Goal: Task Accomplishment & Management: Complete application form

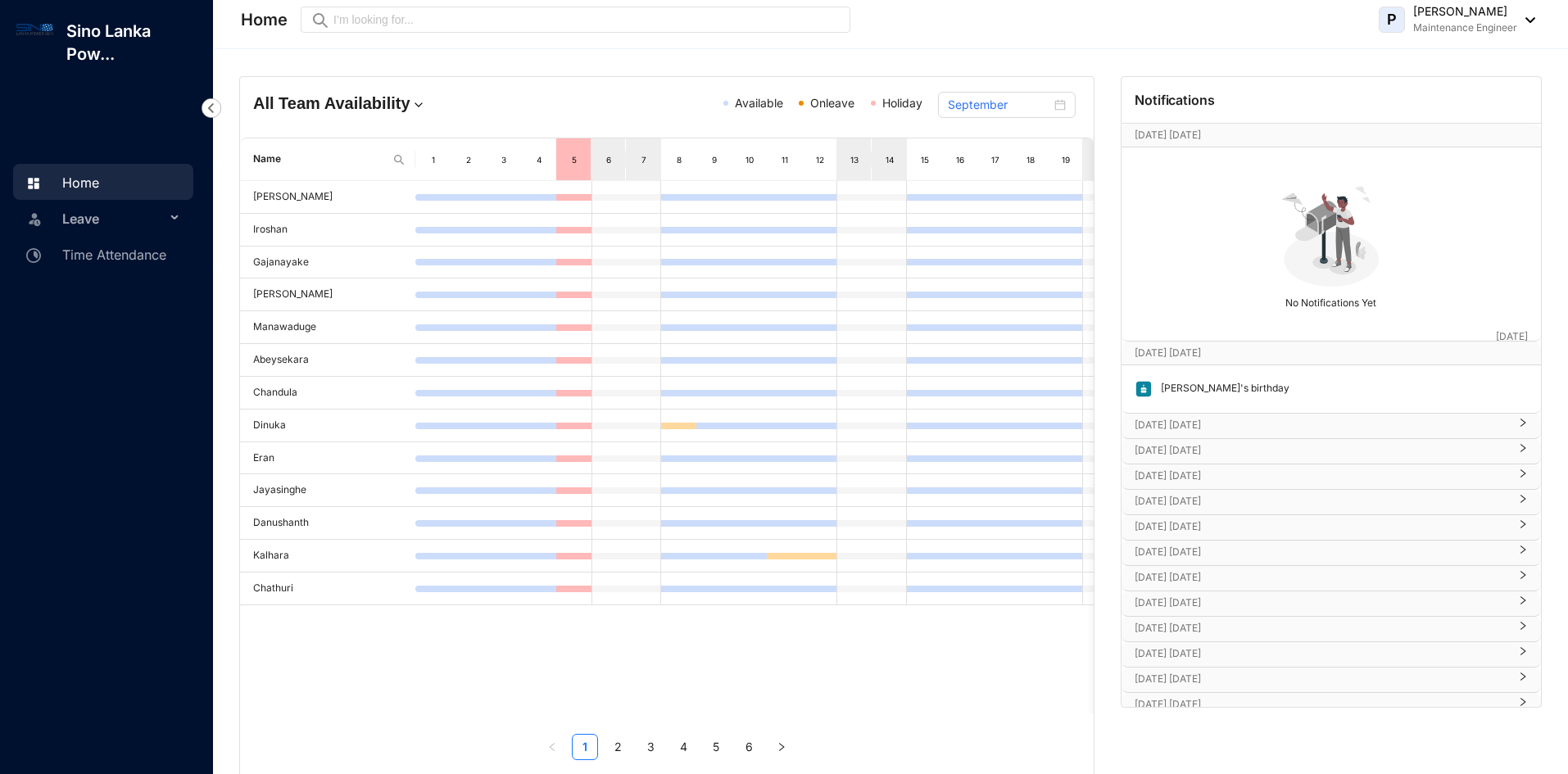
click at [93, 222] on span "Leave" at bounding box center [114, 218] width 103 height 33
click at [85, 262] on link "Leave Requests" at bounding box center [98, 257] width 102 height 14
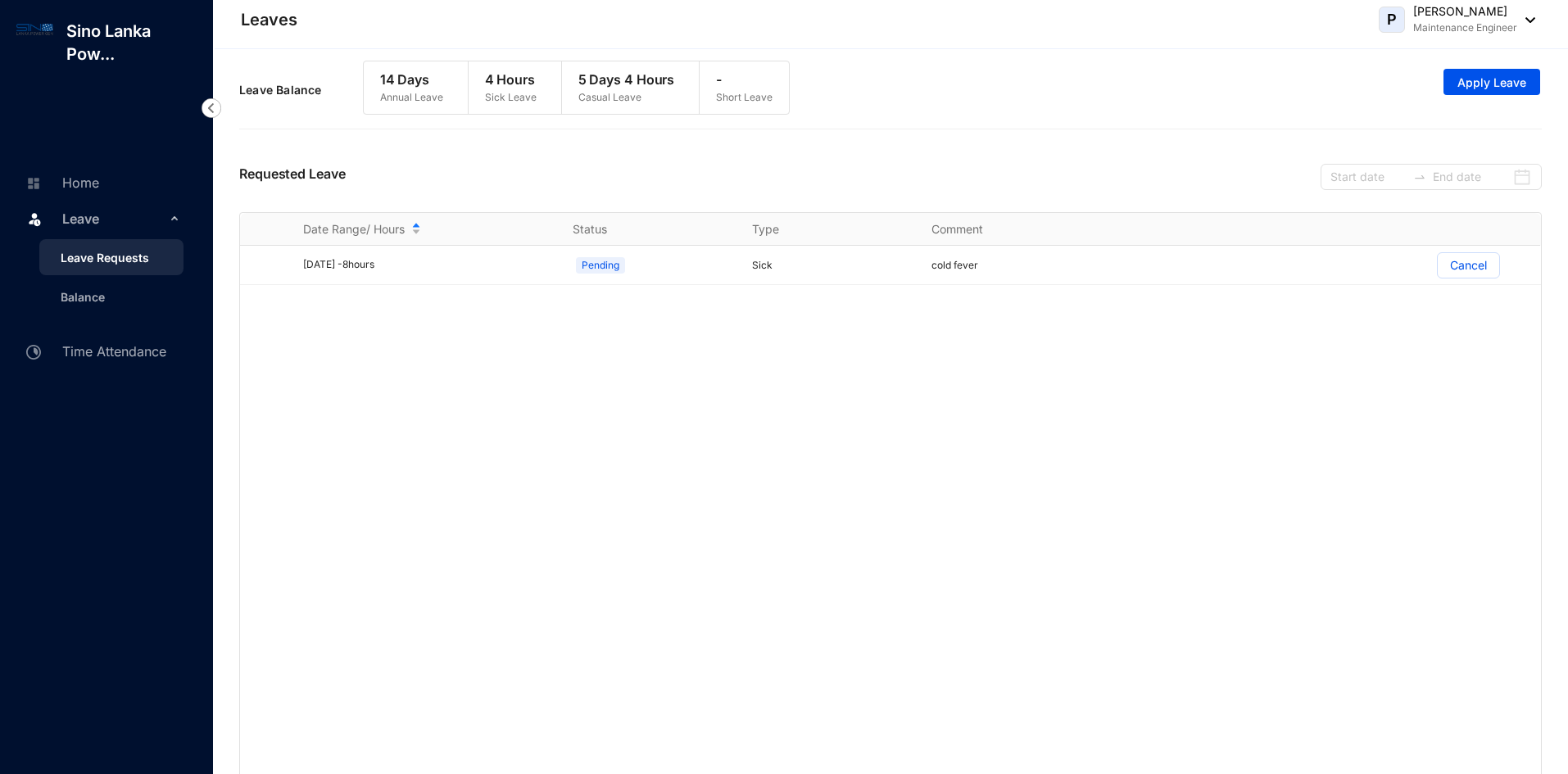
click at [1524, 18] on img at bounding box center [1526, 20] width 18 height 6
click at [99, 174] on link "Home" at bounding box center [60, 183] width 78 height 17
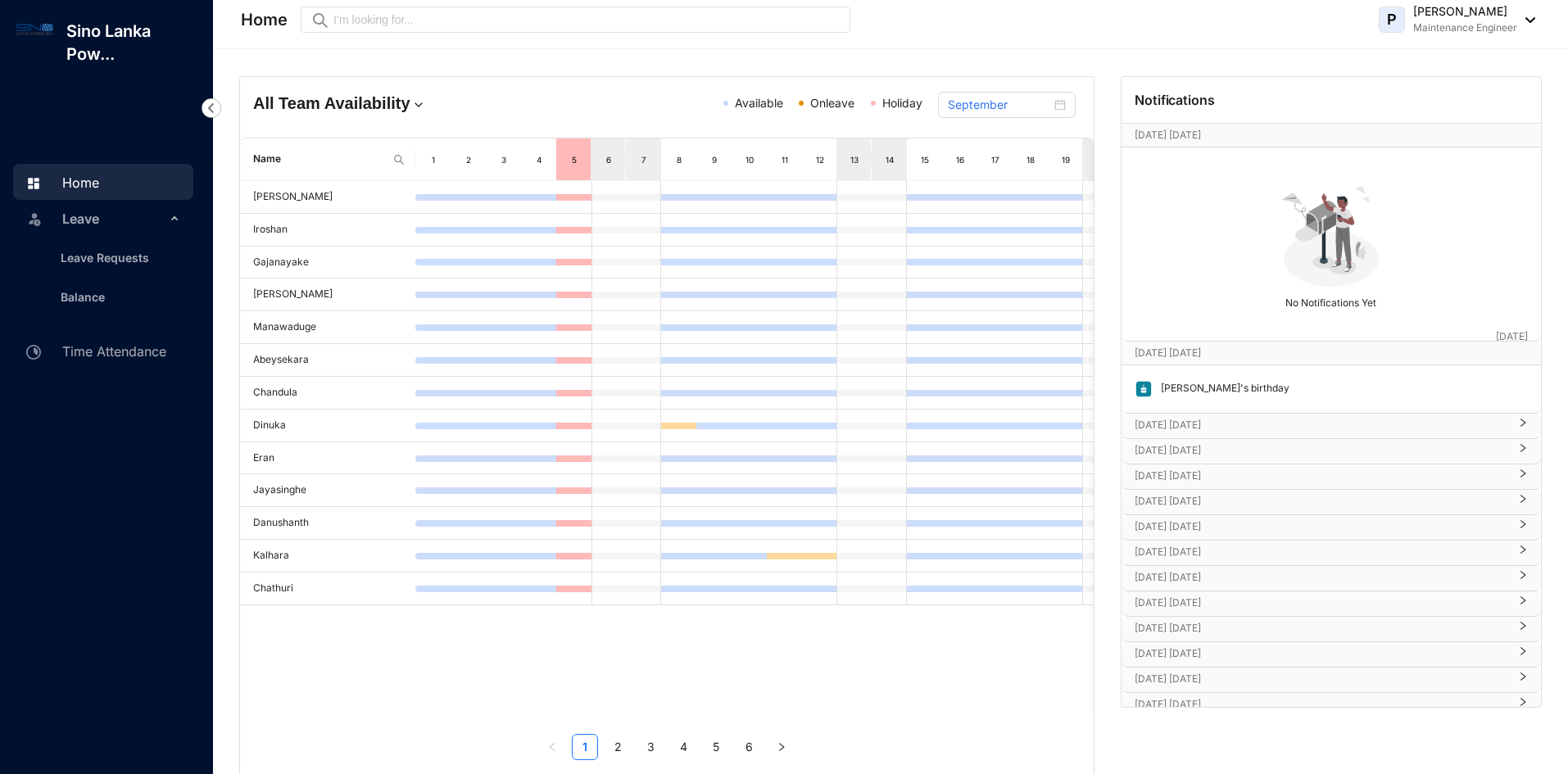
click at [1533, 18] on img at bounding box center [1526, 20] width 18 height 6
click at [1457, 59] on link "Profile Details" at bounding box center [1460, 58] width 136 height 17
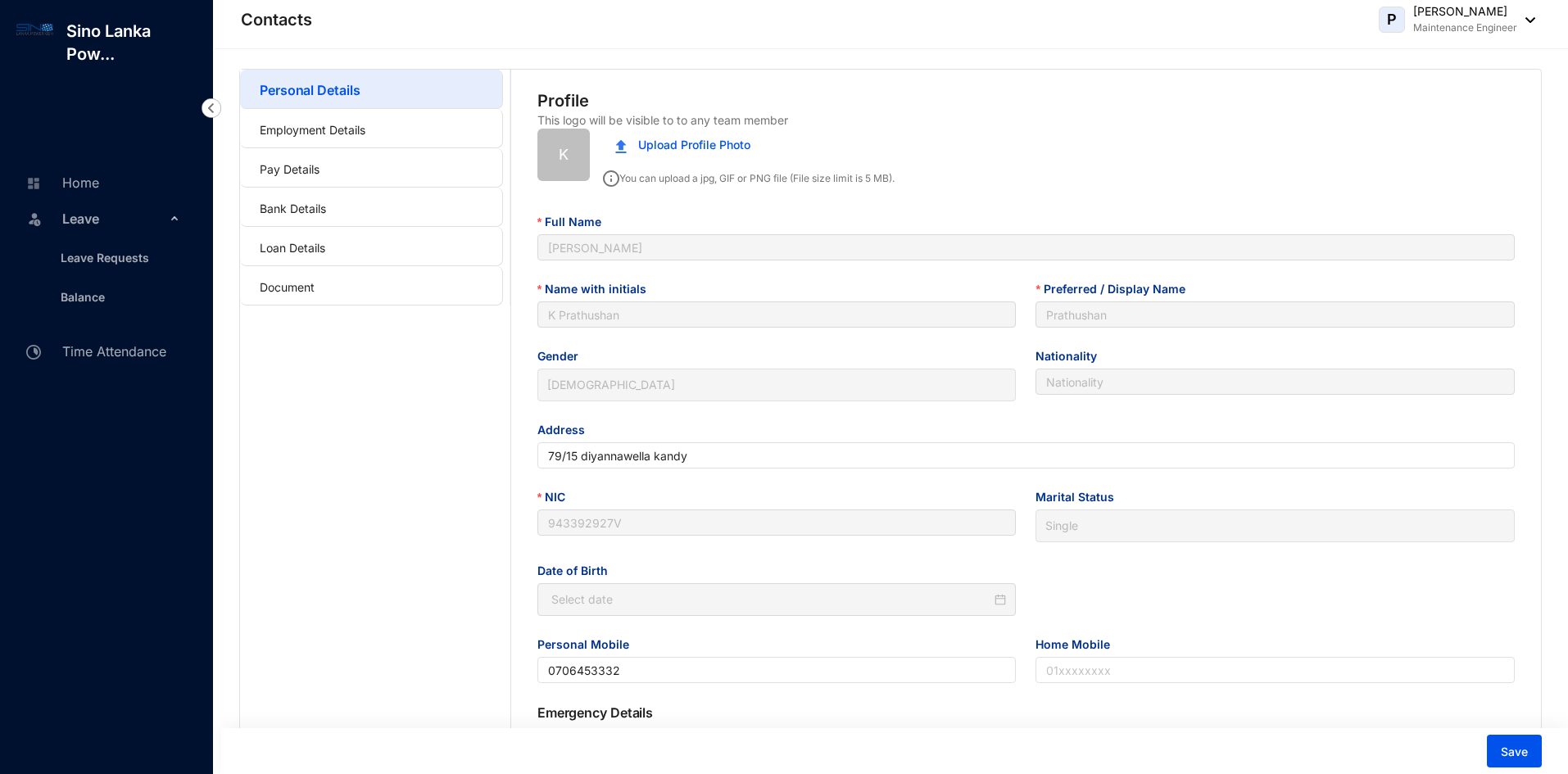
type input "[DATE]"
click at [338, 137] on link "Employment Details" at bounding box center [312, 129] width 106 height 14
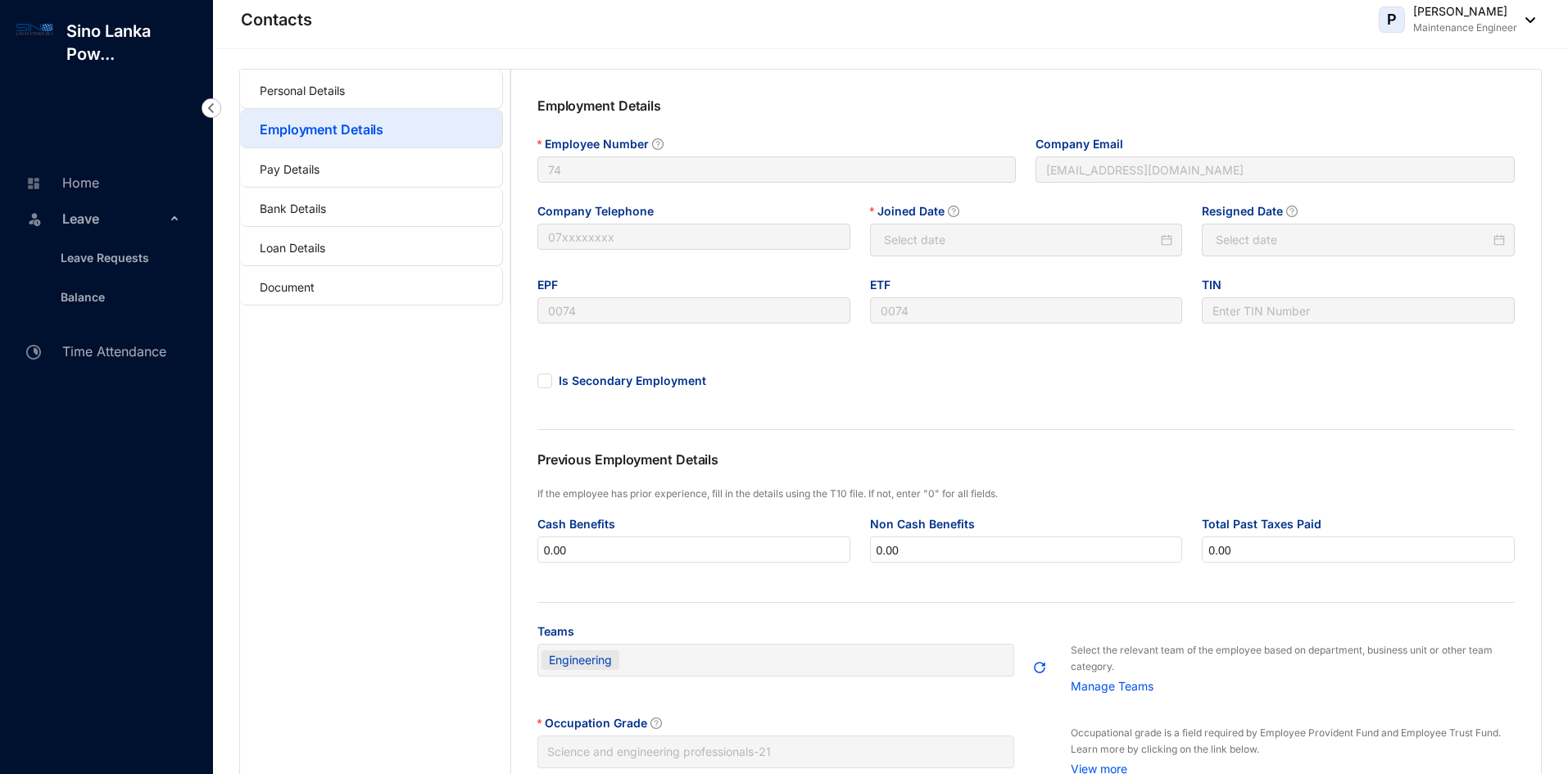
type input "[DATE]"
type input "Invalid Date"
click at [85, 290] on link "Balance" at bounding box center [76, 297] width 57 height 14
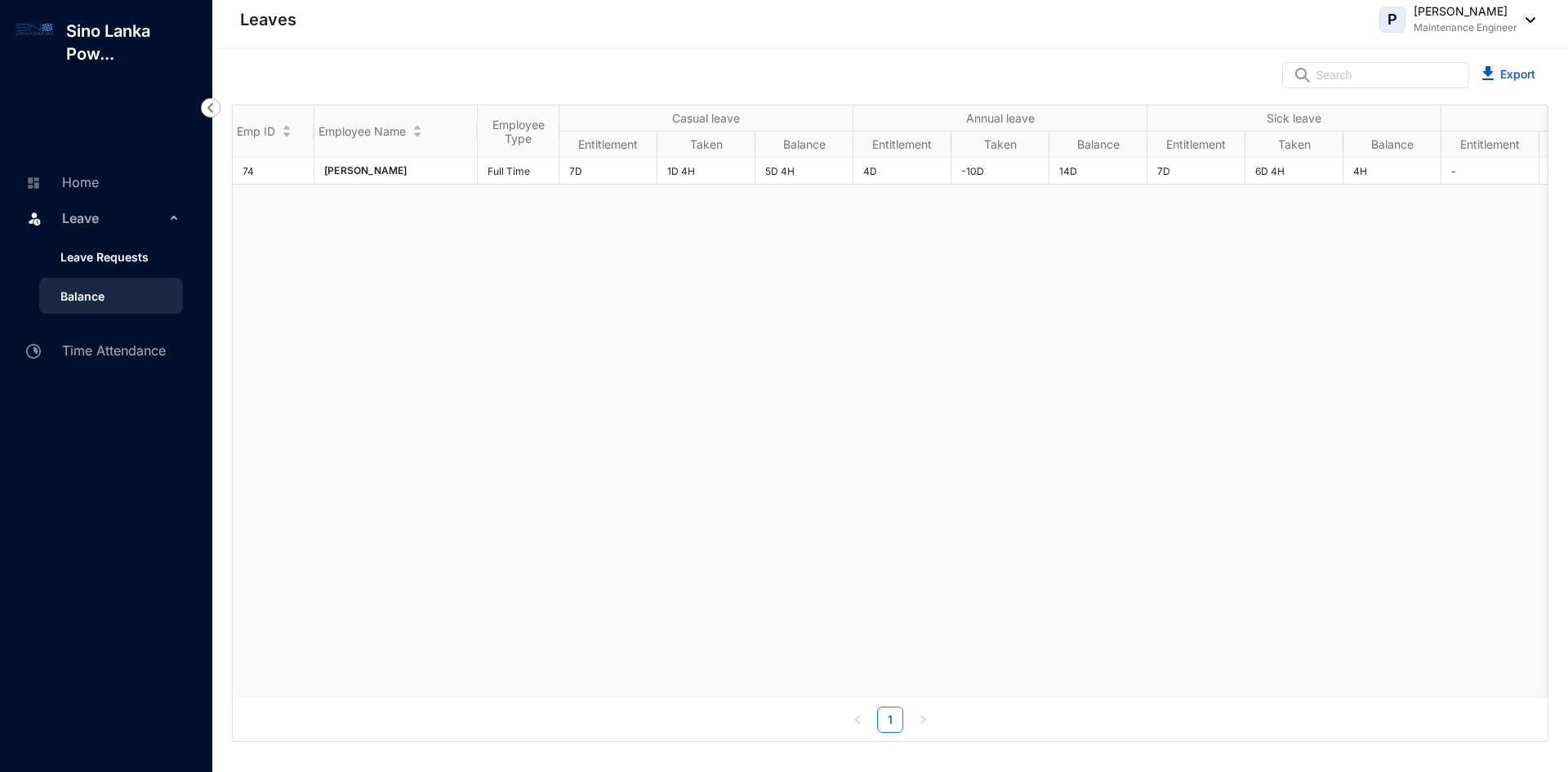
click at [115, 253] on link "Leave Requests" at bounding box center [98, 257] width 102 height 14
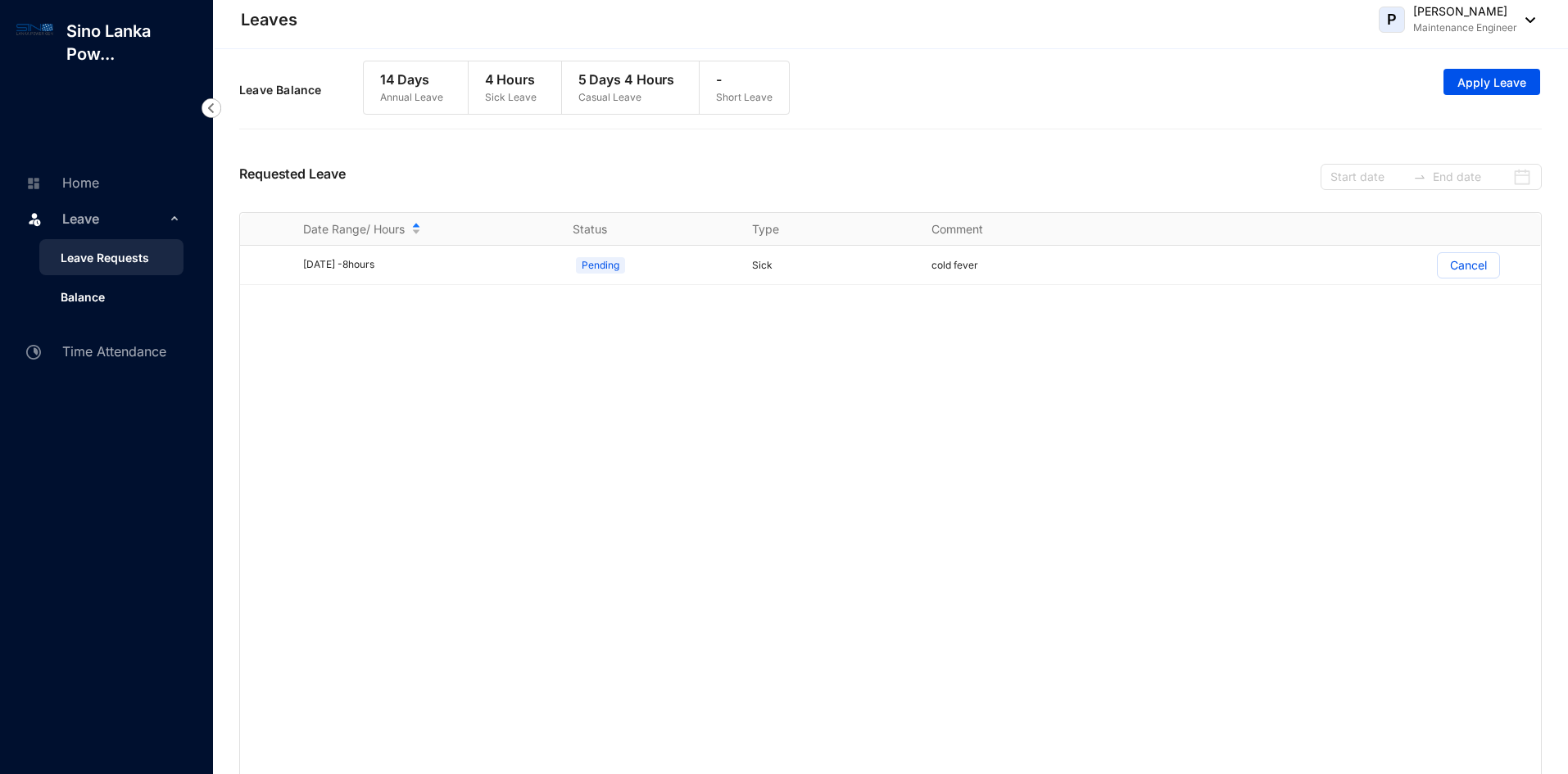
click at [98, 290] on link "Balance" at bounding box center [76, 297] width 57 height 14
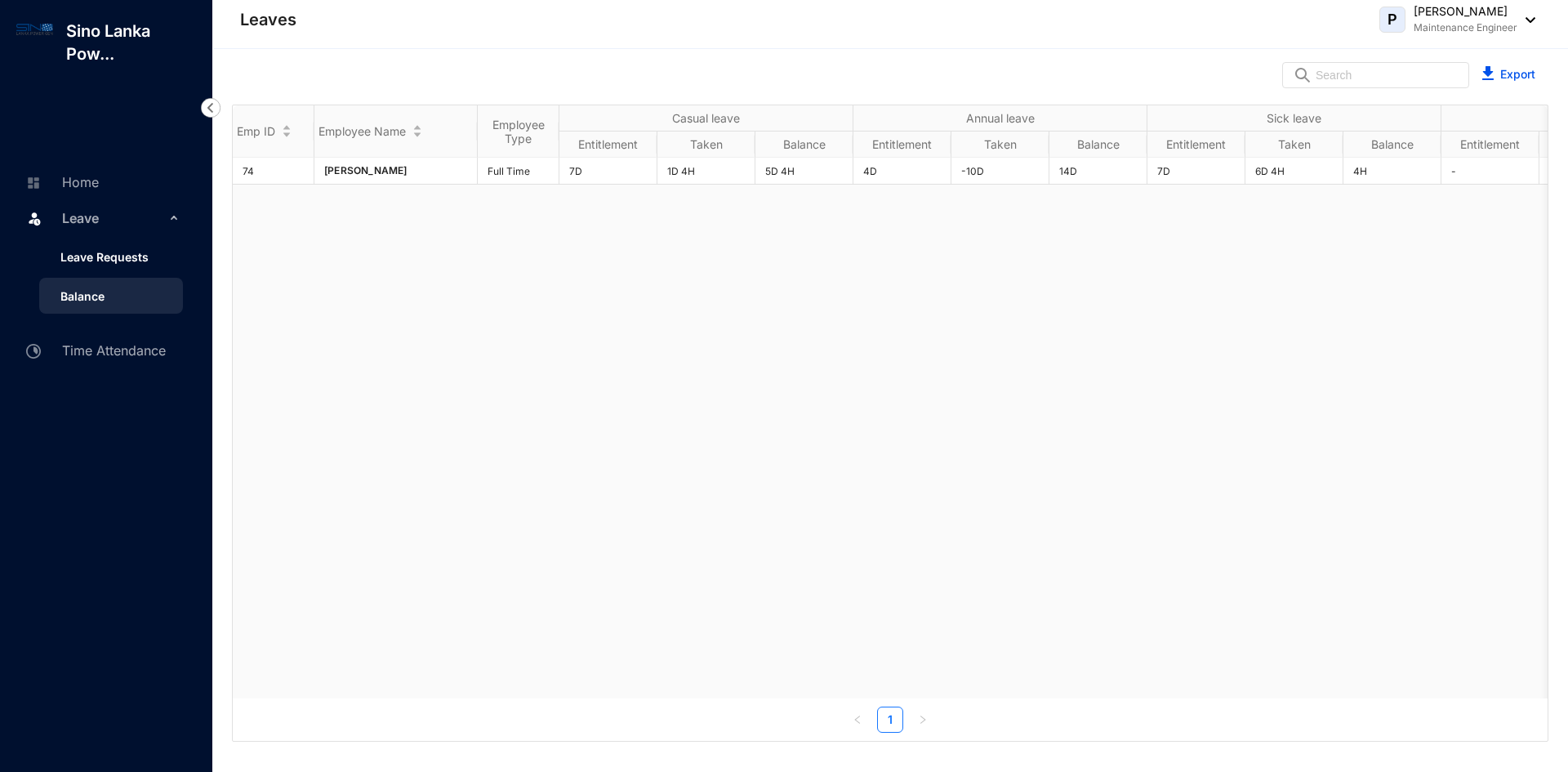
click at [78, 250] on link "Leave Requests" at bounding box center [98, 257] width 102 height 14
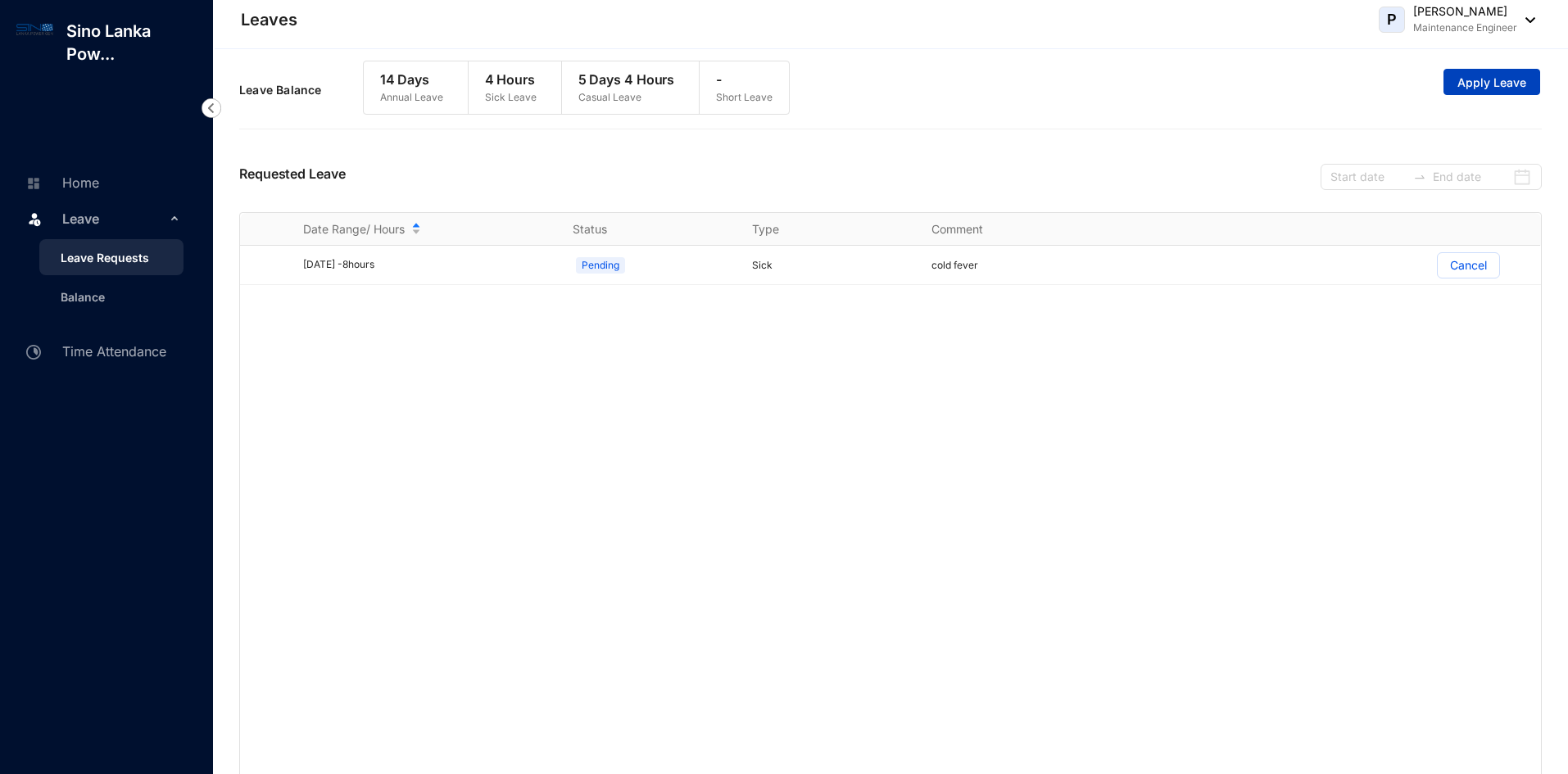
click at [1493, 75] on span "Apply Leave" at bounding box center [1492, 83] width 69 height 17
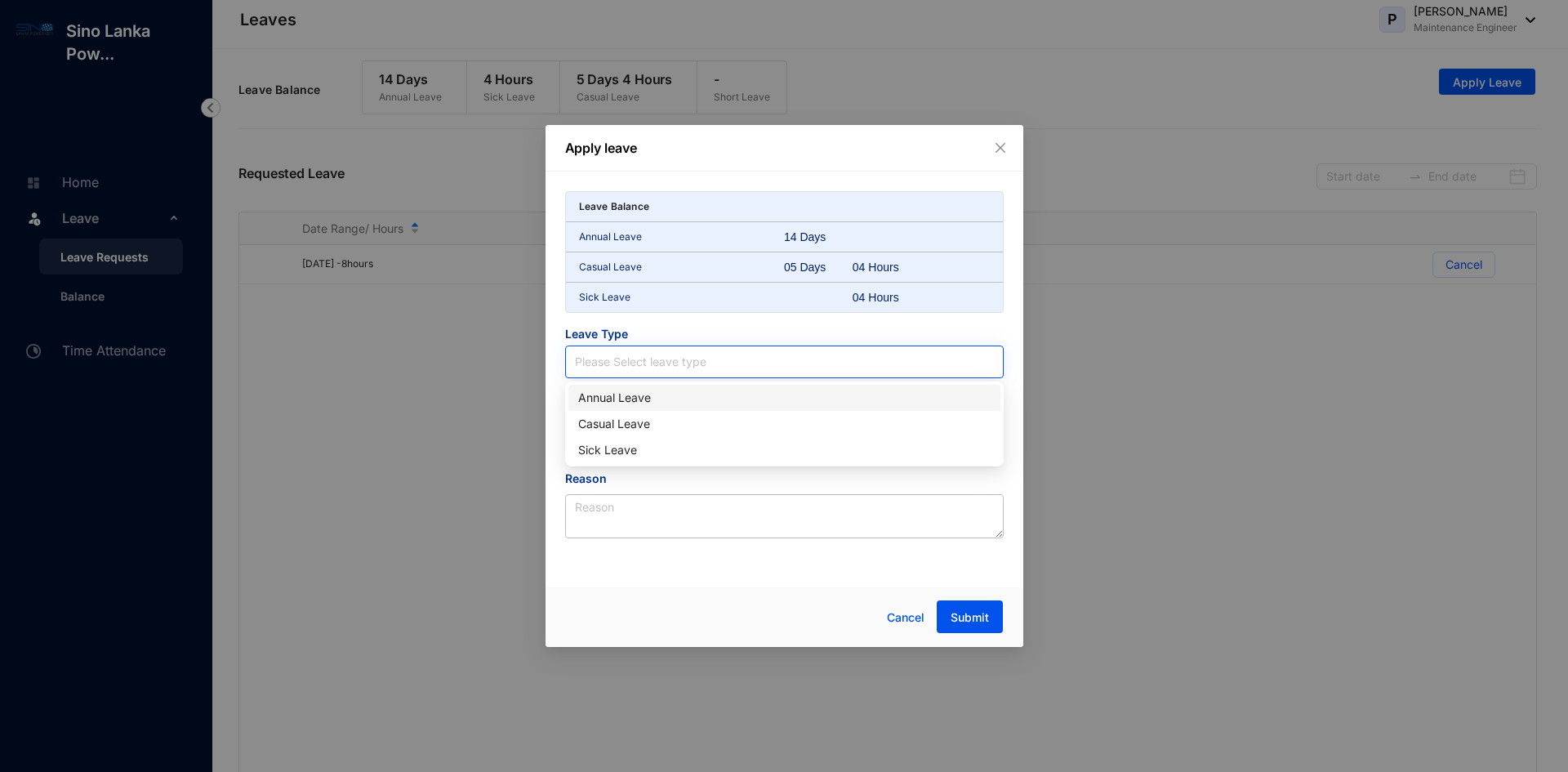
click at [684, 363] on input "search" at bounding box center [784, 361] width 419 height 31
click at [618, 417] on div "Casual Leave" at bounding box center [785, 424] width 413 height 18
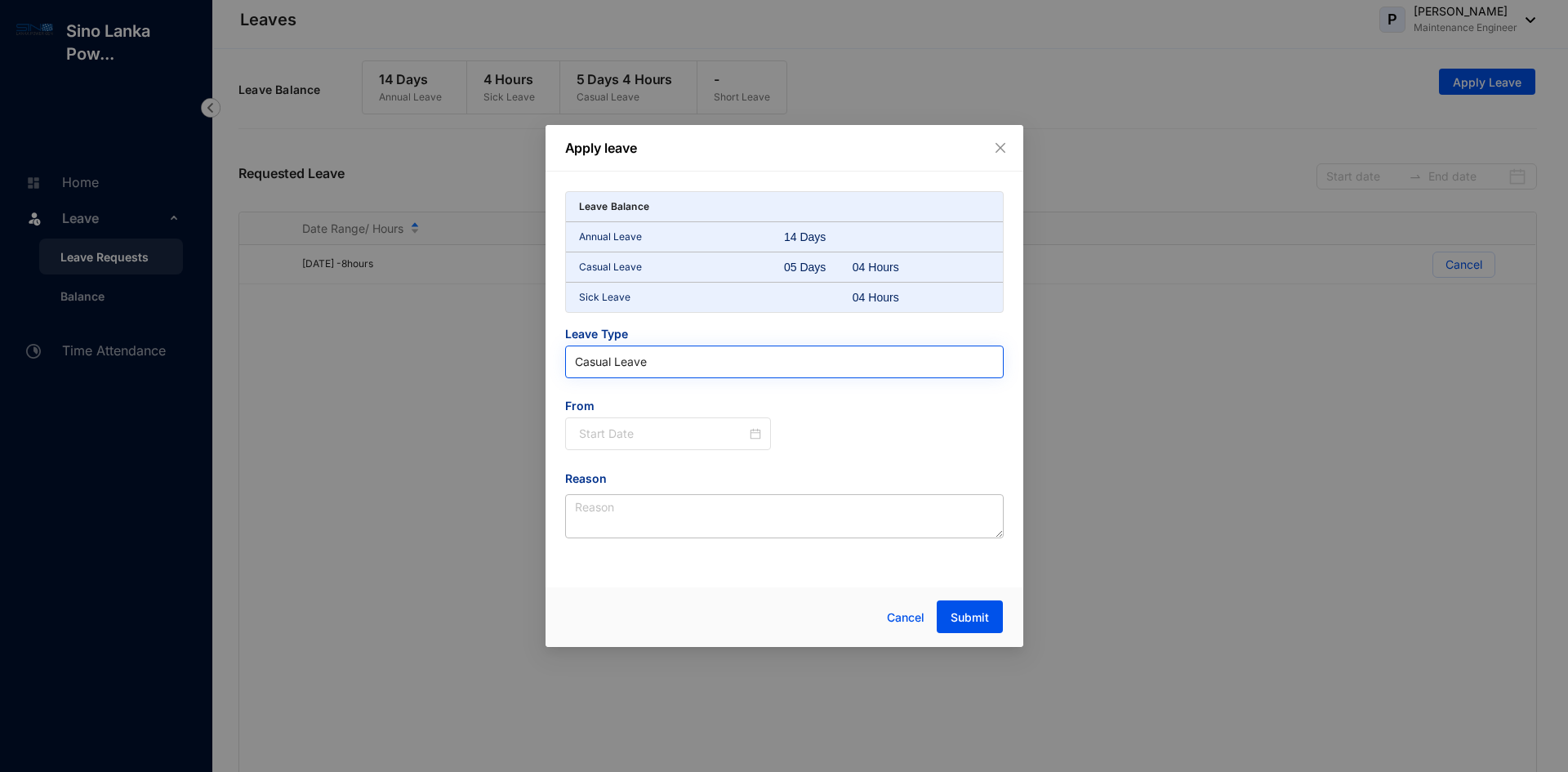
click at [672, 359] on span "Casual Leave" at bounding box center [784, 362] width 419 height 24
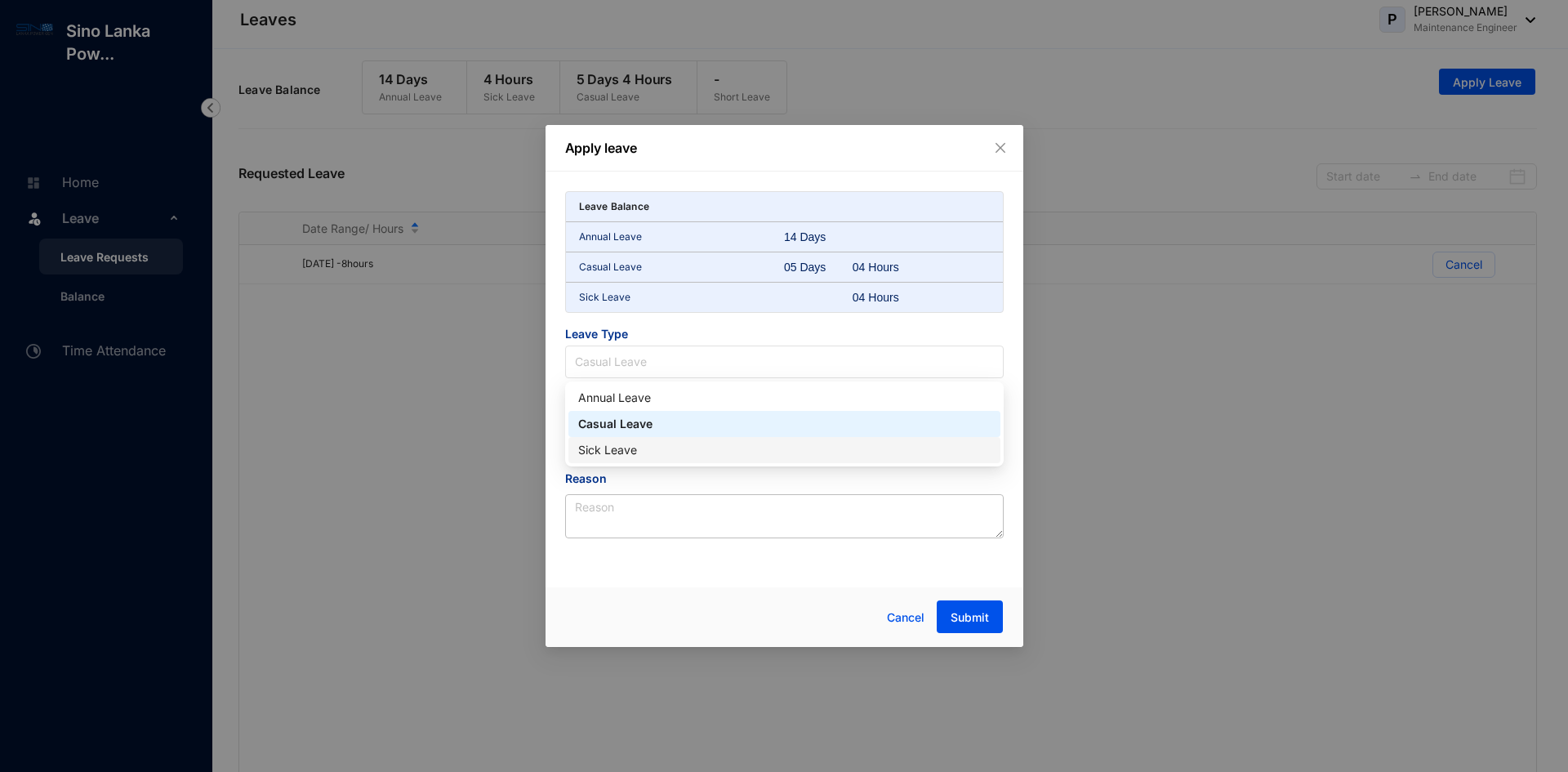
click at [584, 453] on div "Sick Leave" at bounding box center [785, 450] width 413 height 18
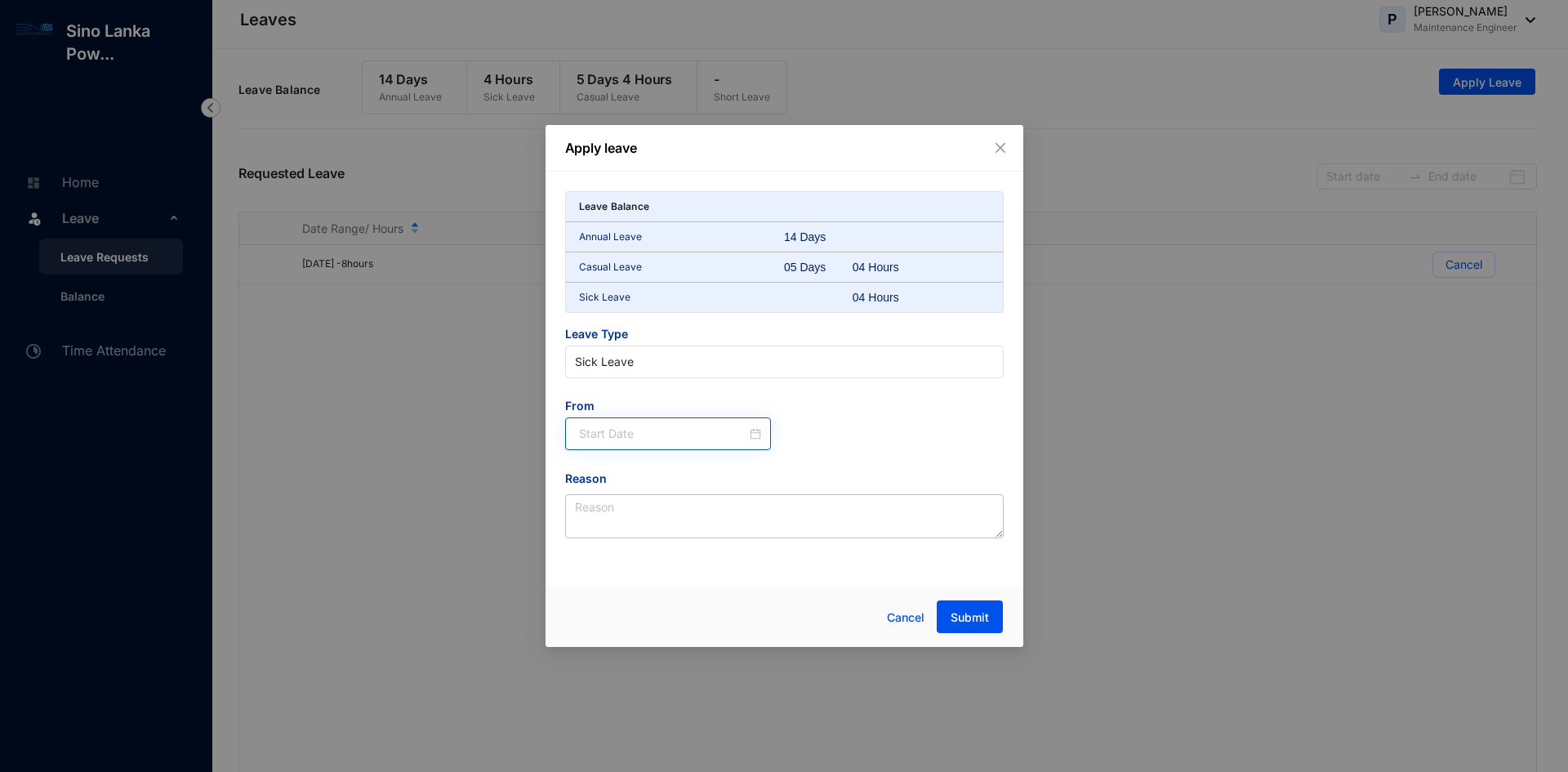
click at [756, 432] on div at bounding box center [670, 433] width 183 height 18
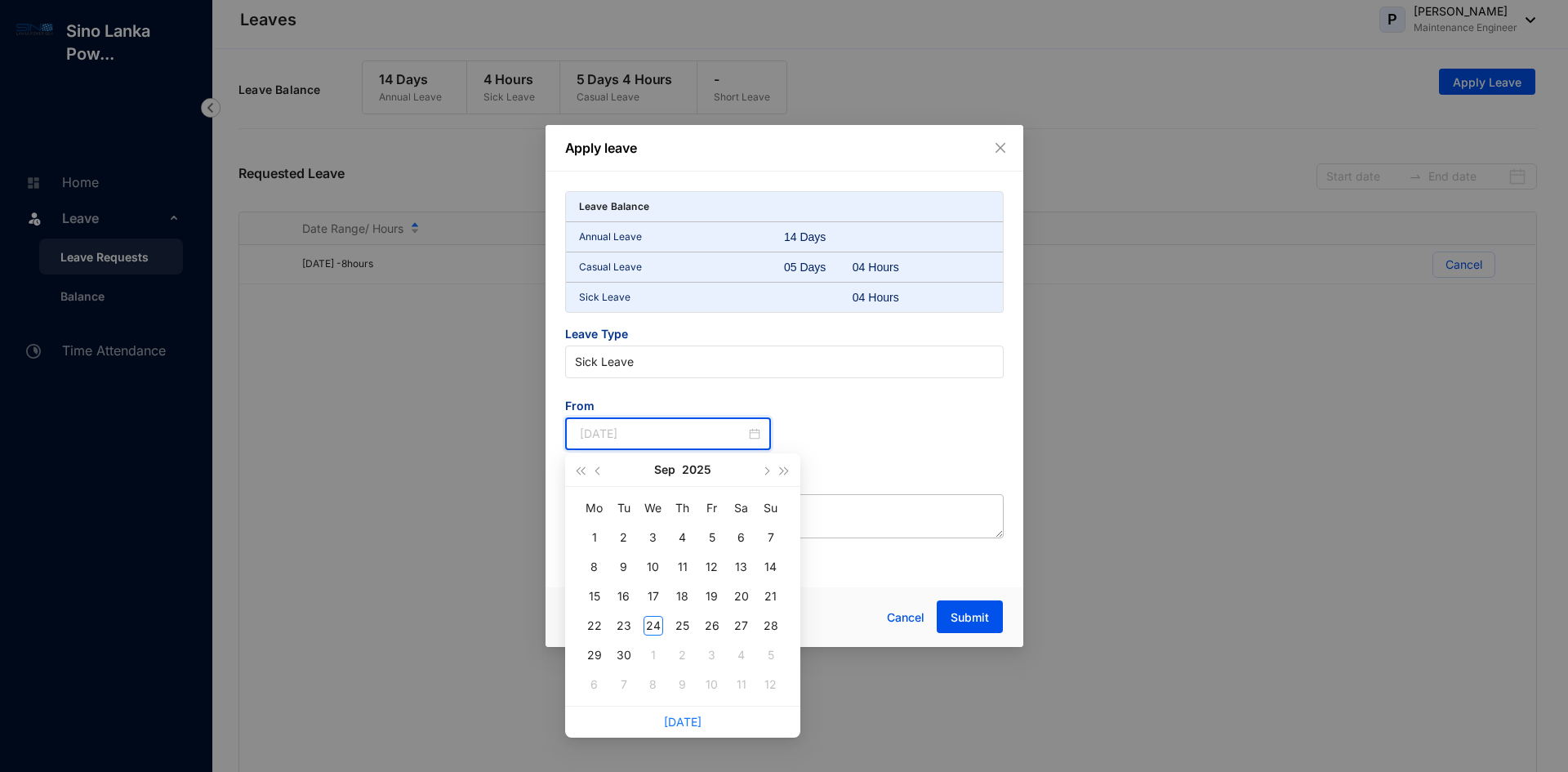
type input "[DATE]"
click at [600, 467] on button "button" at bounding box center [598, 470] width 18 height 33
click at [598, 474] on span "button" at bounding box center [598, 471] width 8 height 8
click at [763, 471] on span "button" at bounding box center [766, 471] width 8 height 8
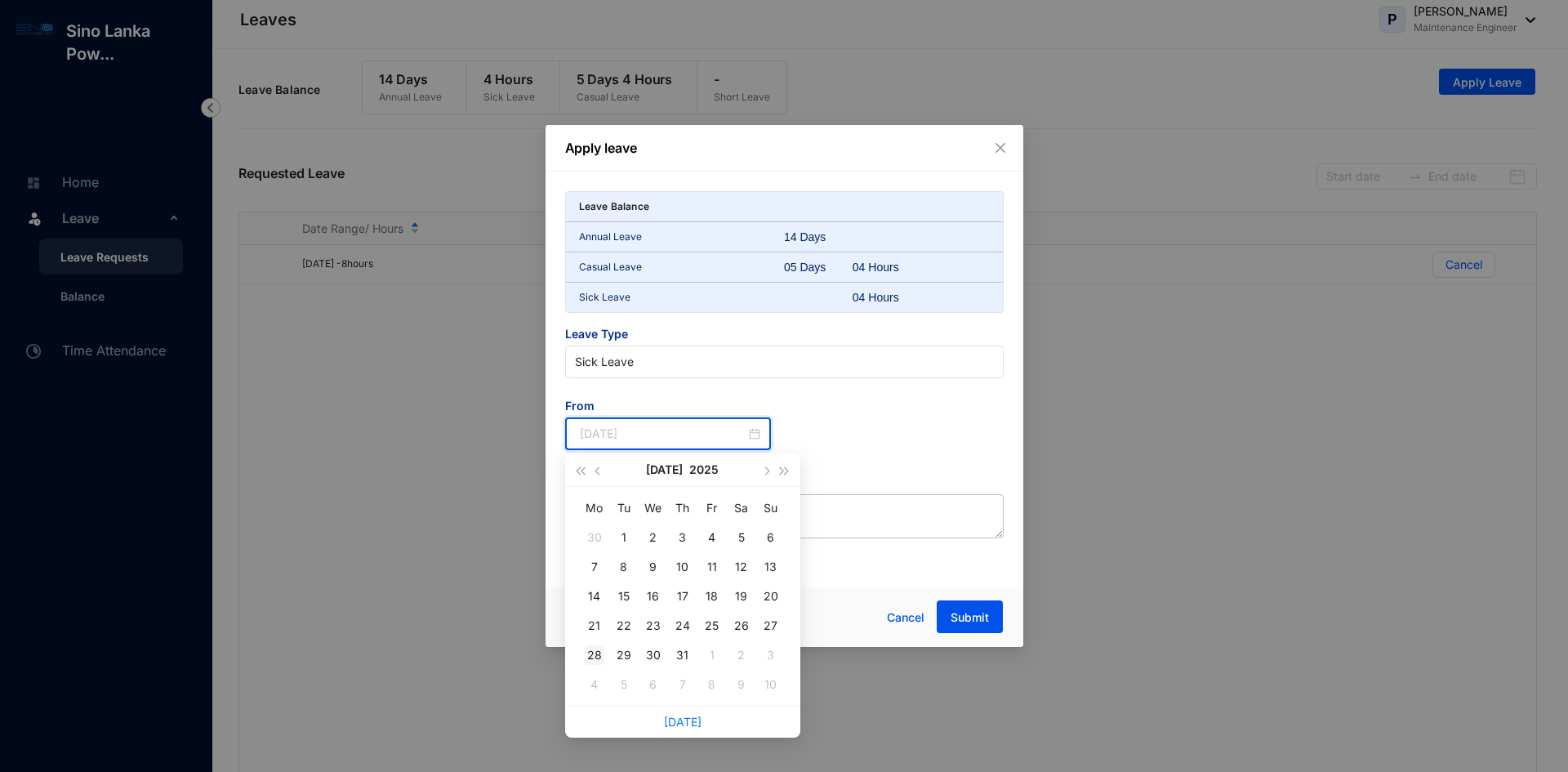
type input "[DATE]"
click at [593, 655] on div "28" at bounding box center [595, 654] width 20 height 20
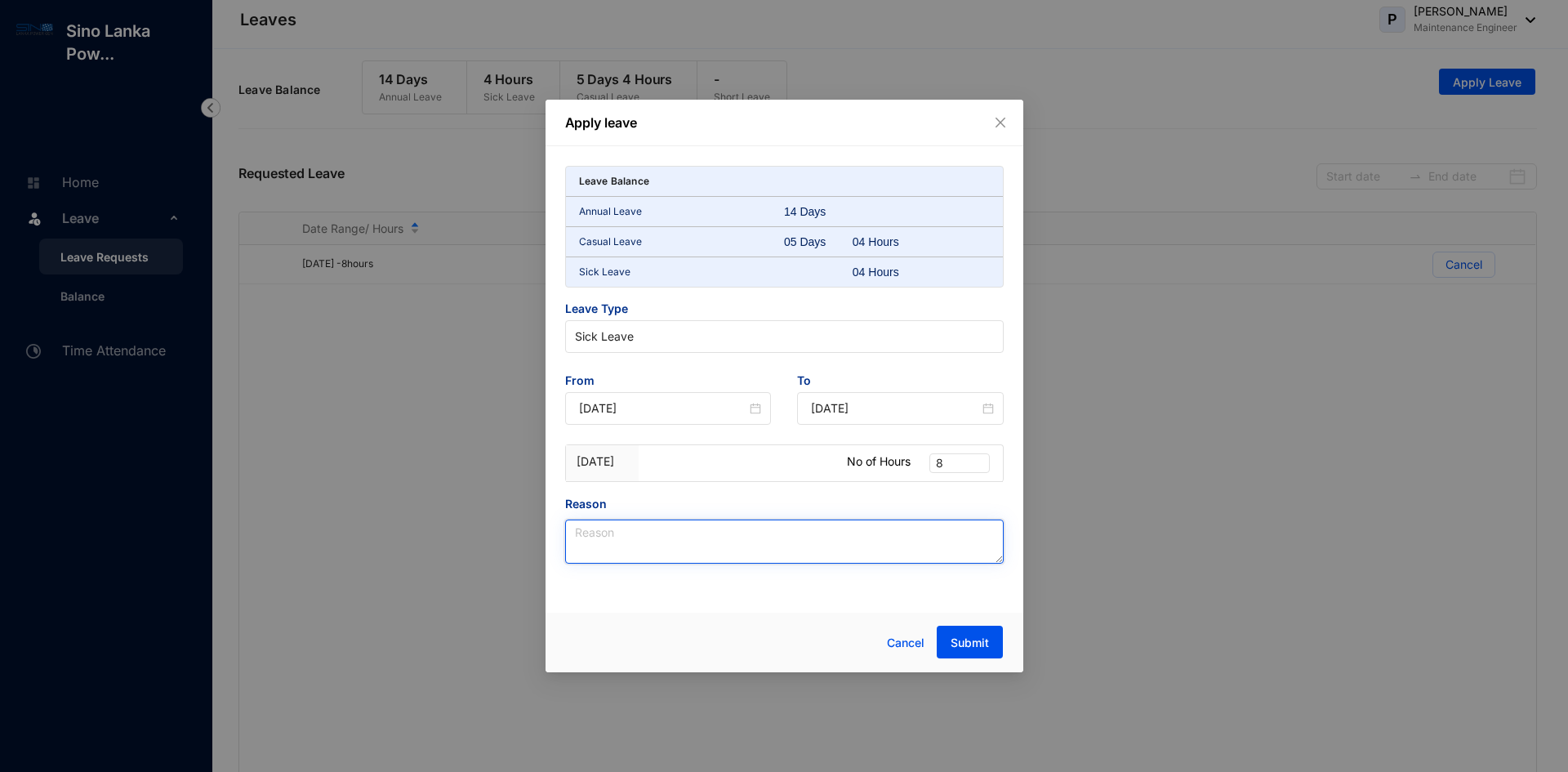
click at [606, 546] on textarea "Reason" at bounding box center [785, 541] width 439 height 44
type textarea "v"
type textarea "food poisoning"
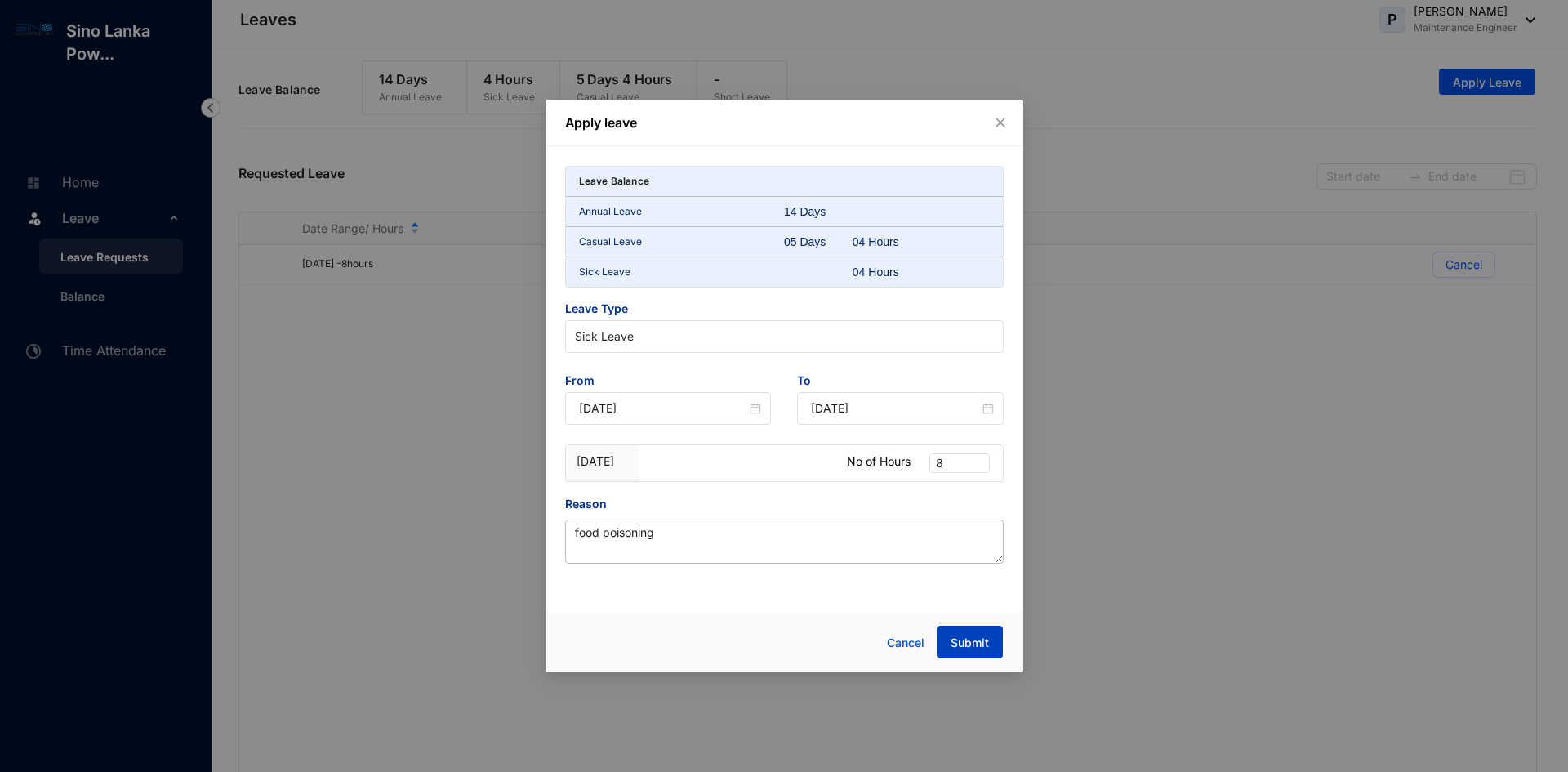
click at [978, 640] on span "Submit" at bounding box center [970, 643] width 38 height 17
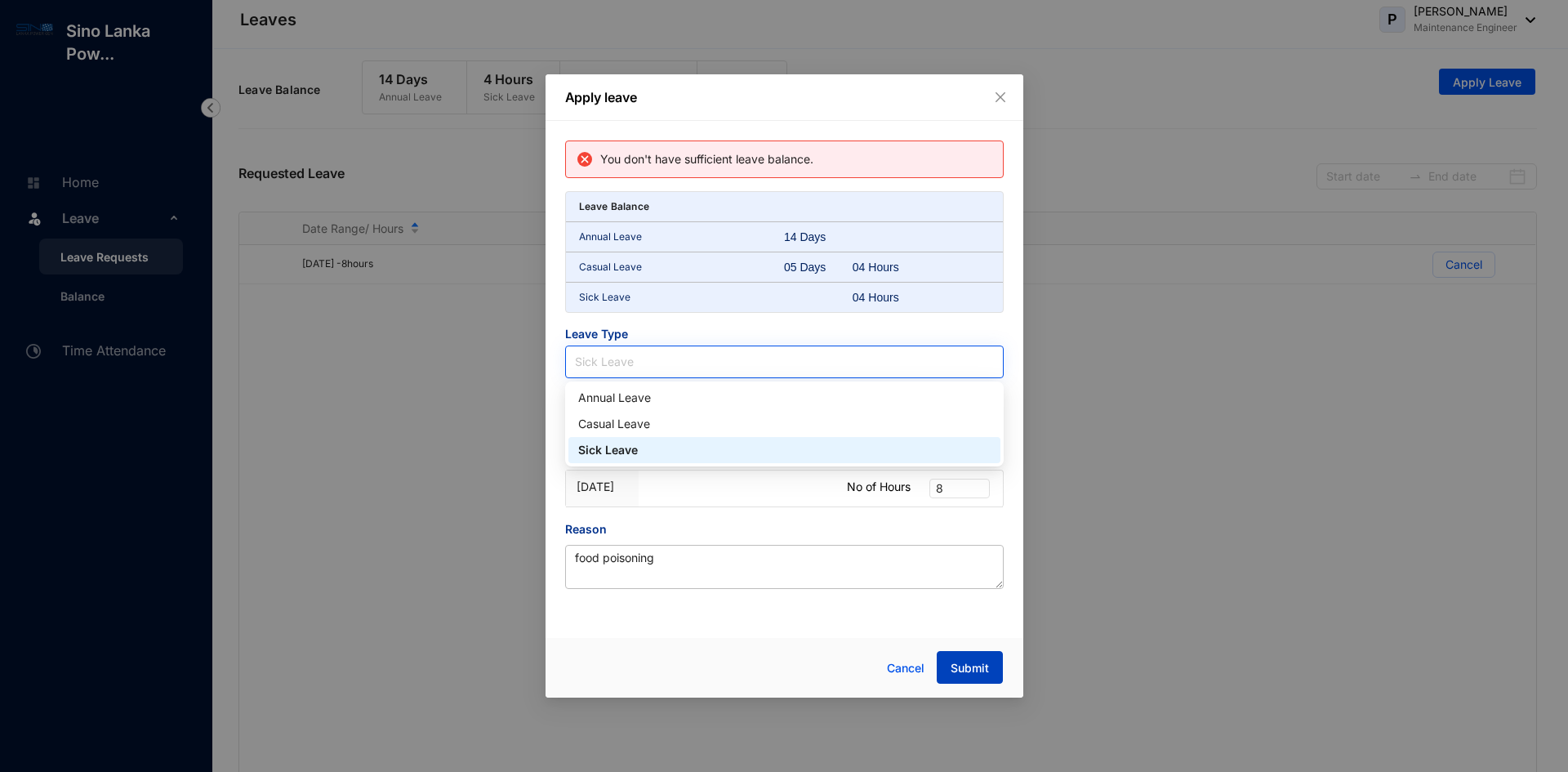
click at [854, 356] on span "Sick Leave" at bounding box center [784, 362] width 419 height 24
click at [651, 429] on div "Casual Leave" at bounding box center [785, 424] width 413 height 18
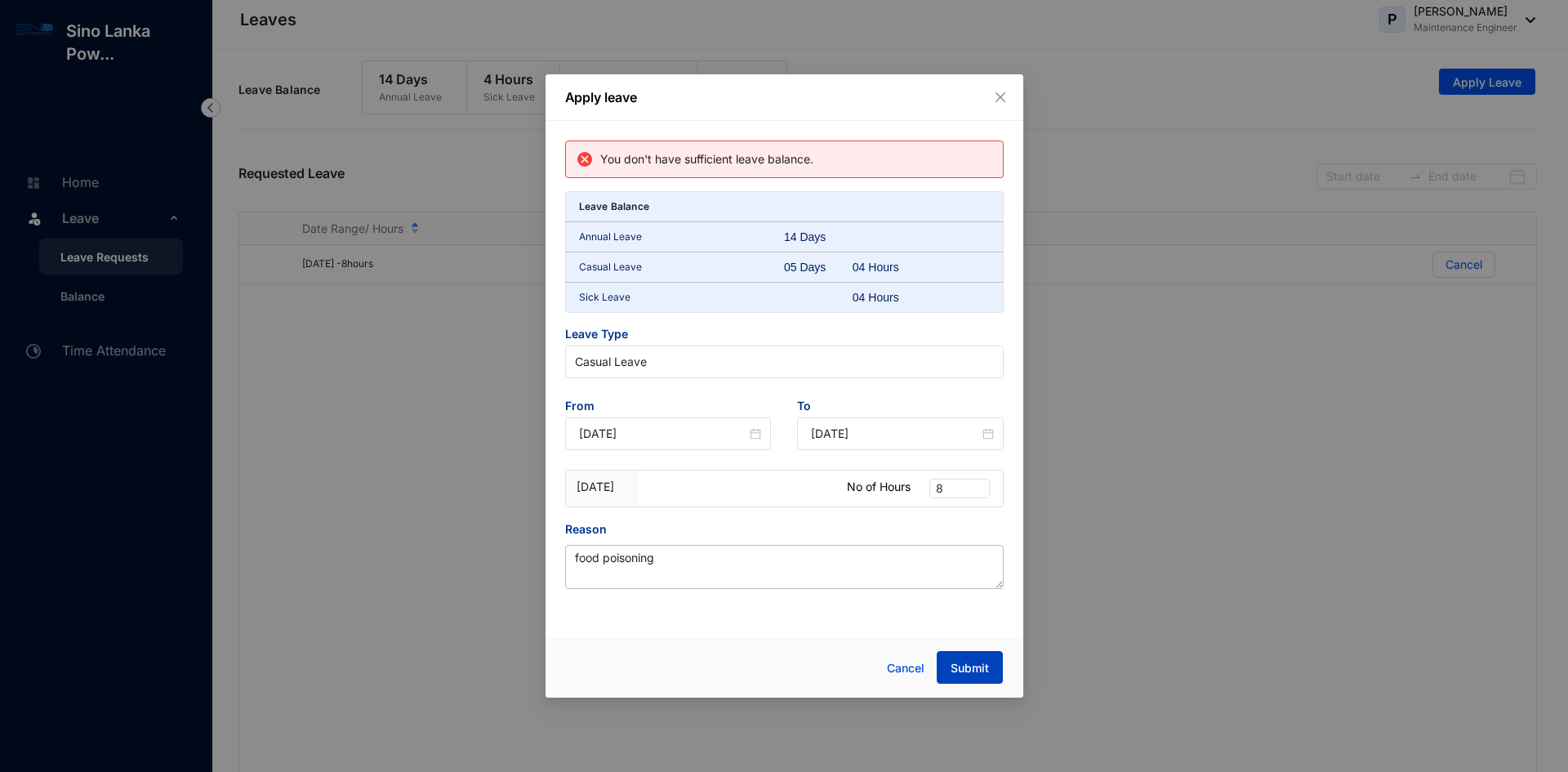
click at [972, 670] on span "Submit" at bounding box center [970, 668] width 38 height 17
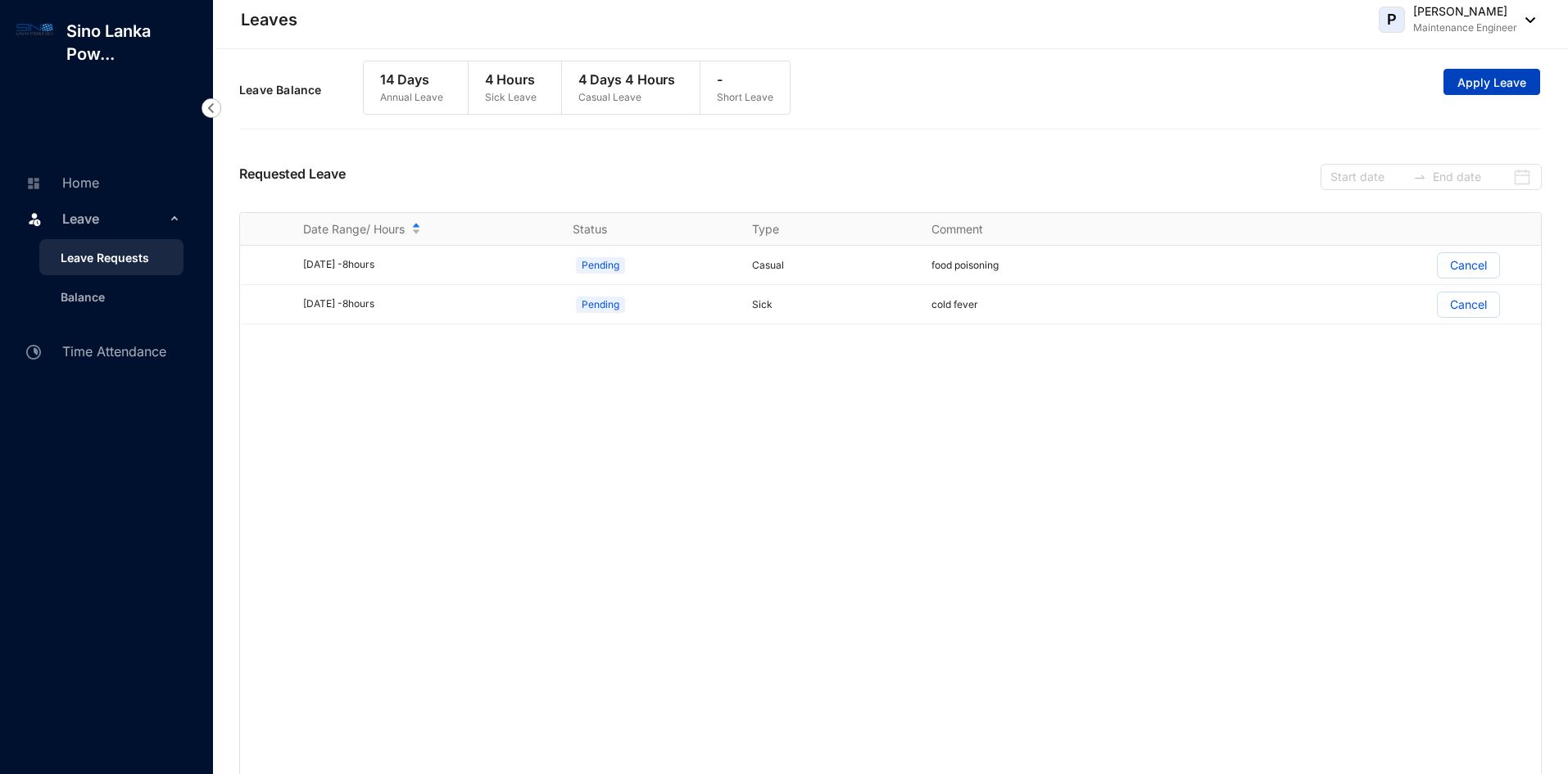
click at [1482, 82] on span "Apply Leave" at bounding box center [1492, 83] width 69 height 17
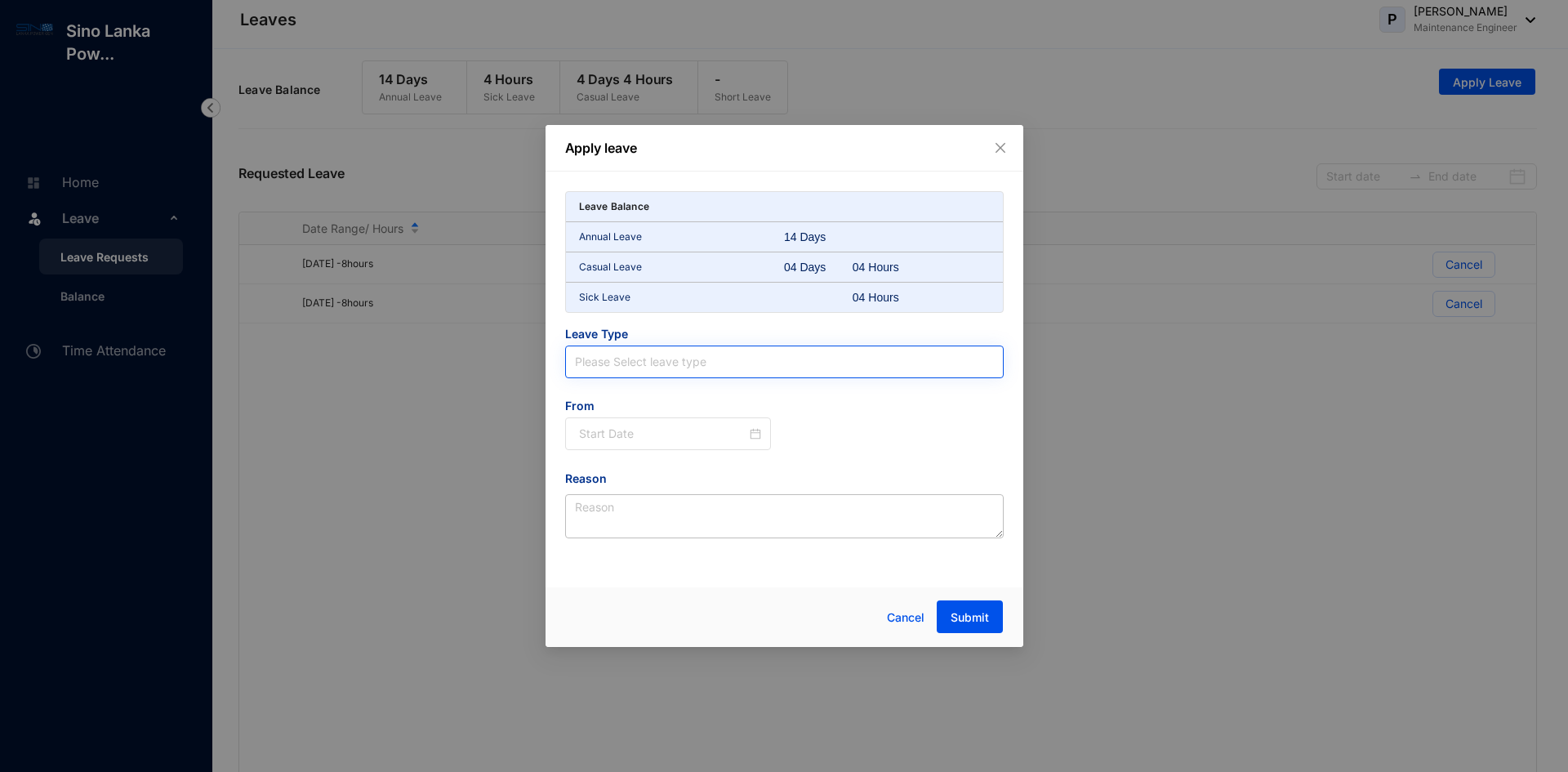
click at [778, 371] on input "search" at bounding box center [784, 361] width 419 height 31
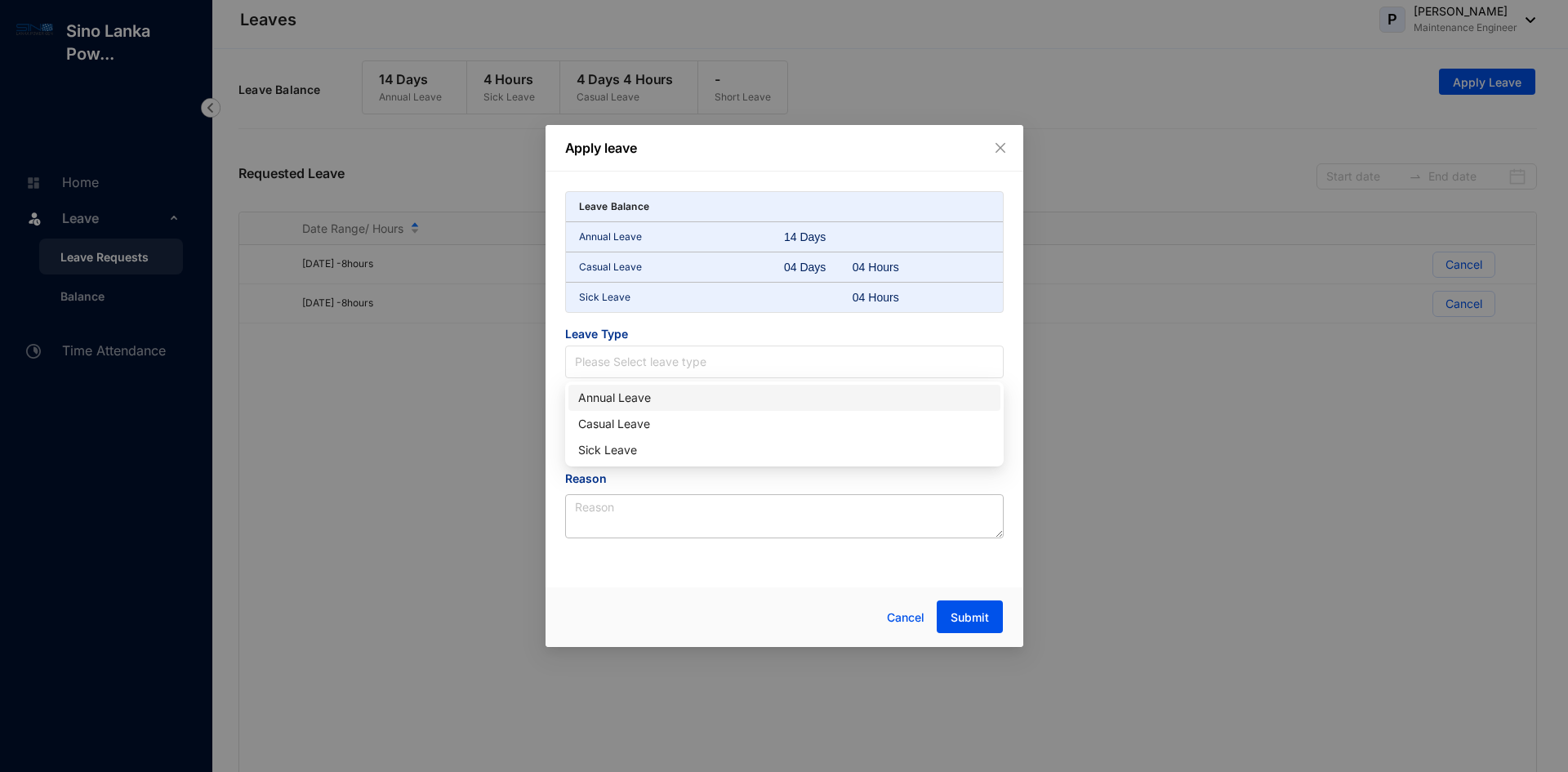
click at [645, 400] on div "Annual Leave" at bounding box center [785, 398] width 413 height 18
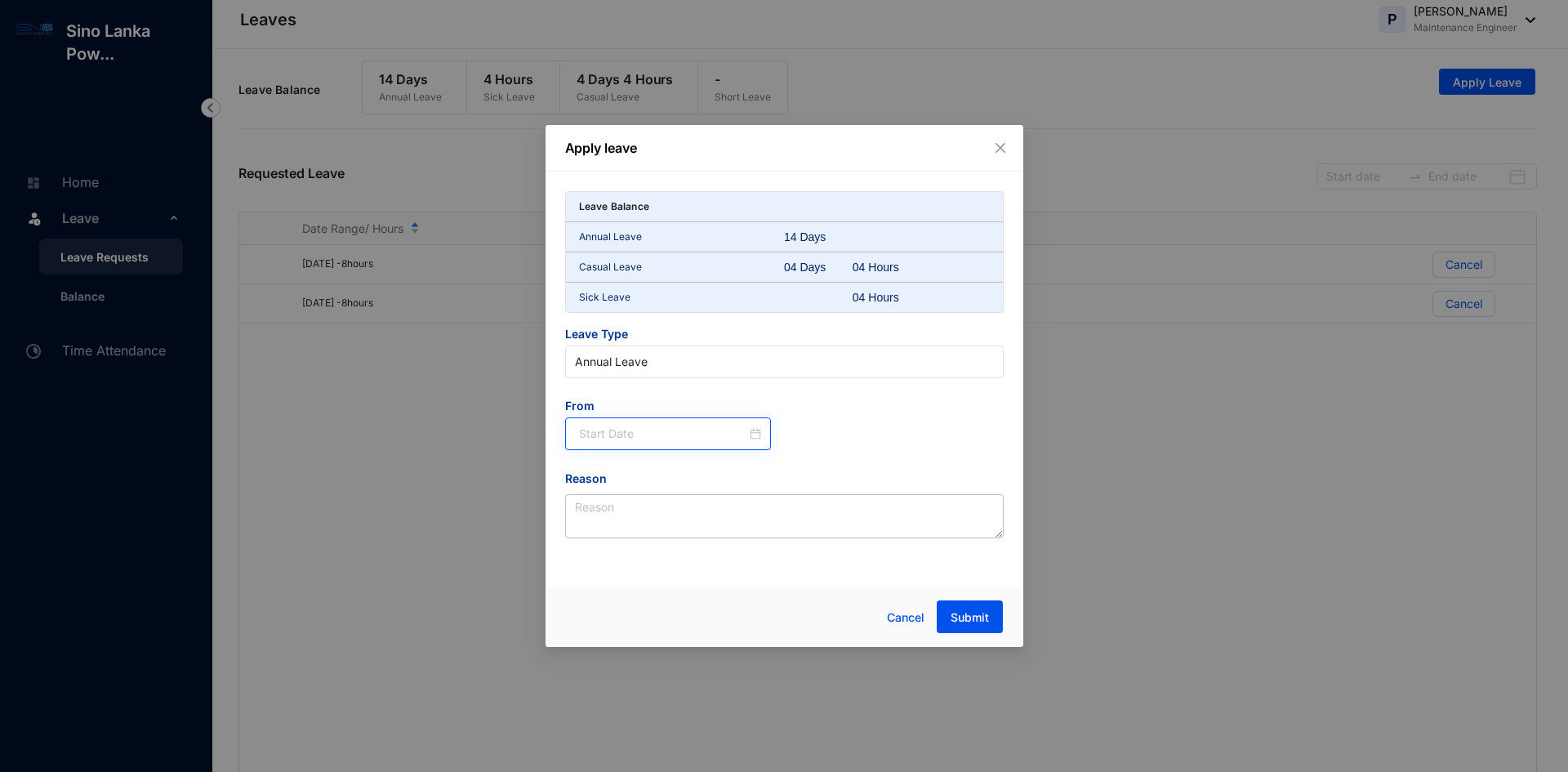
click at [763, 438] on div at bounding box center [668, 433] width 206 height 33
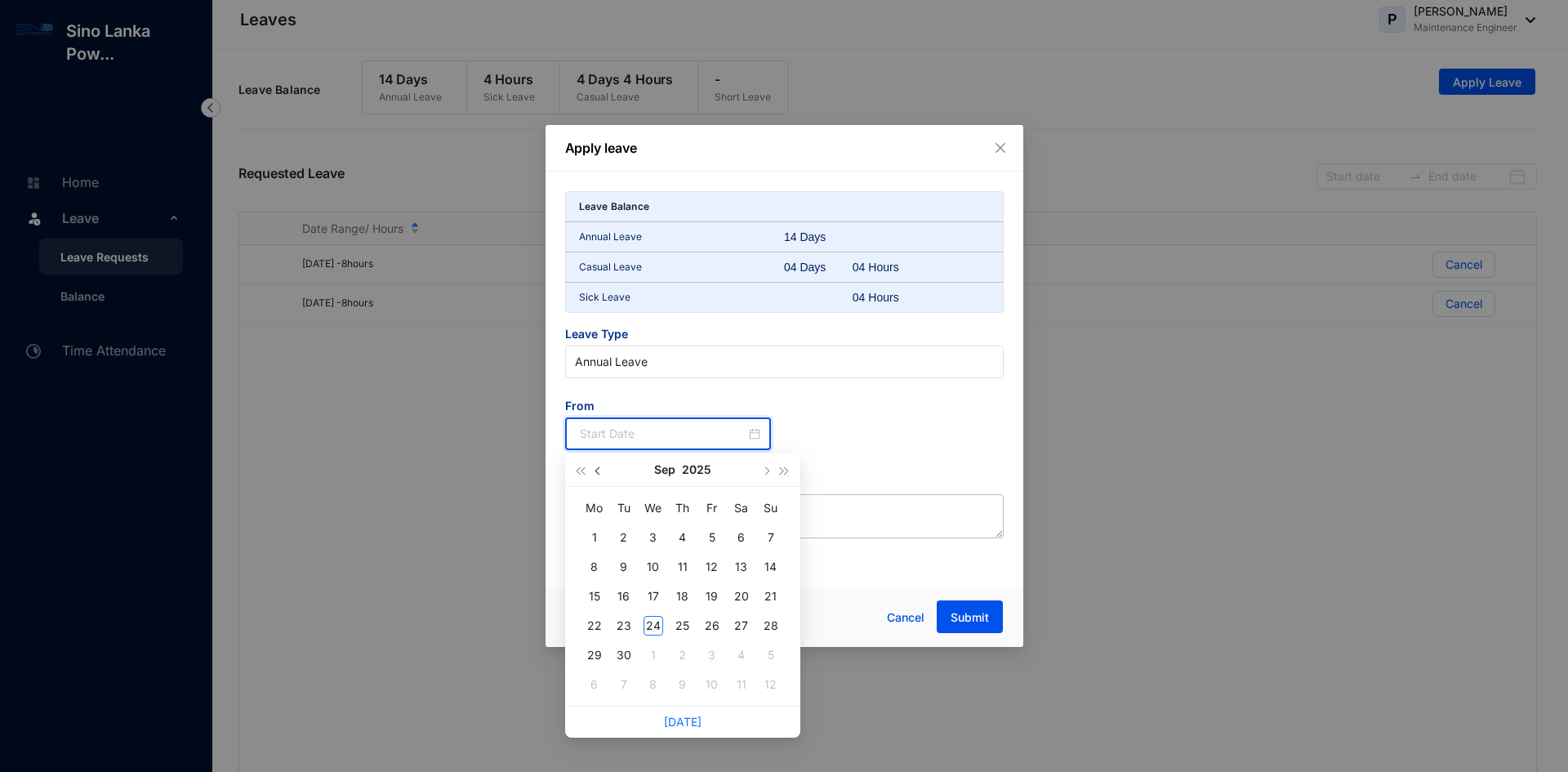
click at [595, 469] on button "button" at bounding box center [598, 470] width 18 height 33
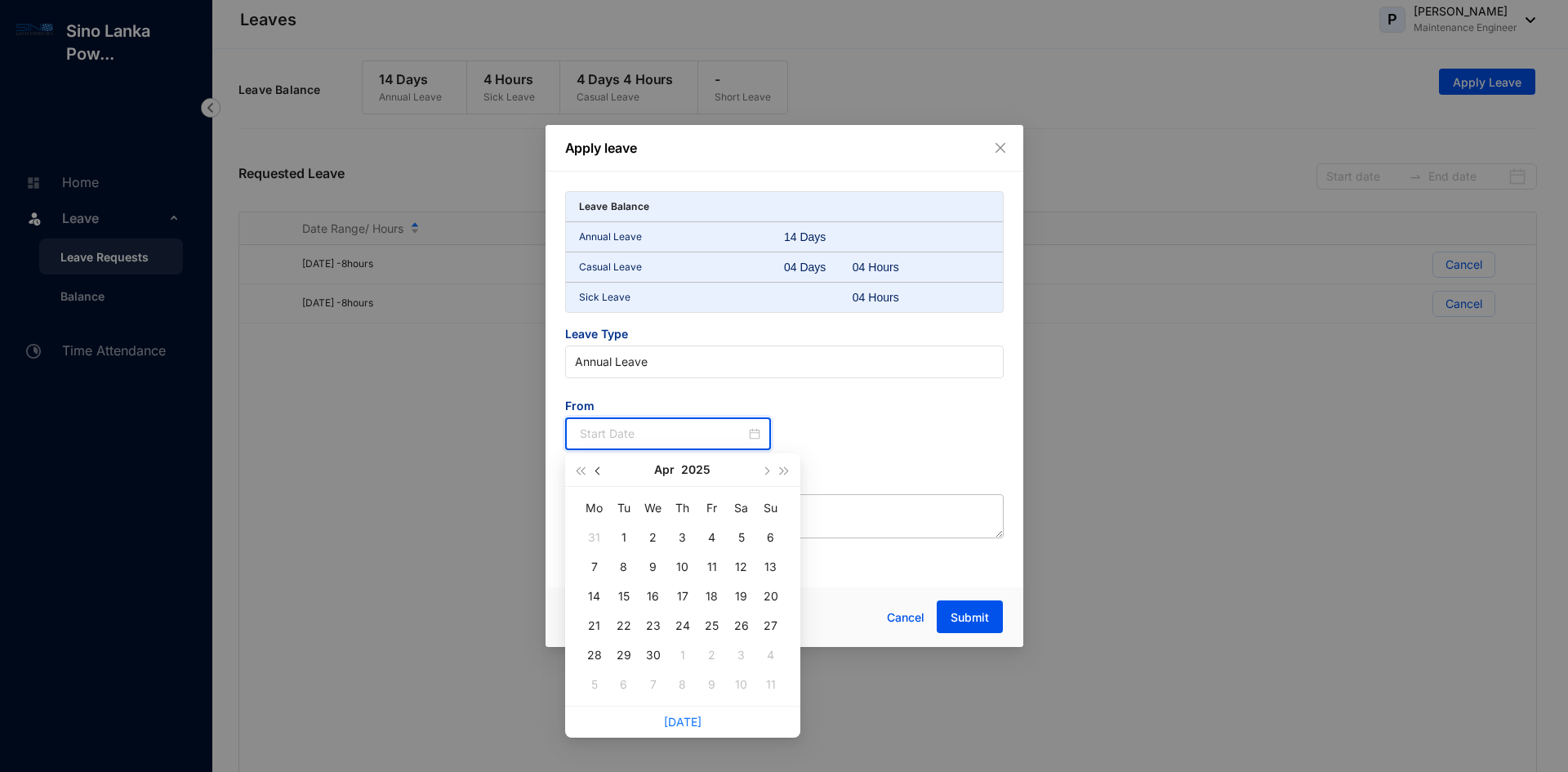
click at [595, 469] on button "button" at bounding box center [598, 470] width 18 height 33
click at [769, 473] on button "button" at bounding box center [765, 470] width 18 height 33
type input "[DATE]"
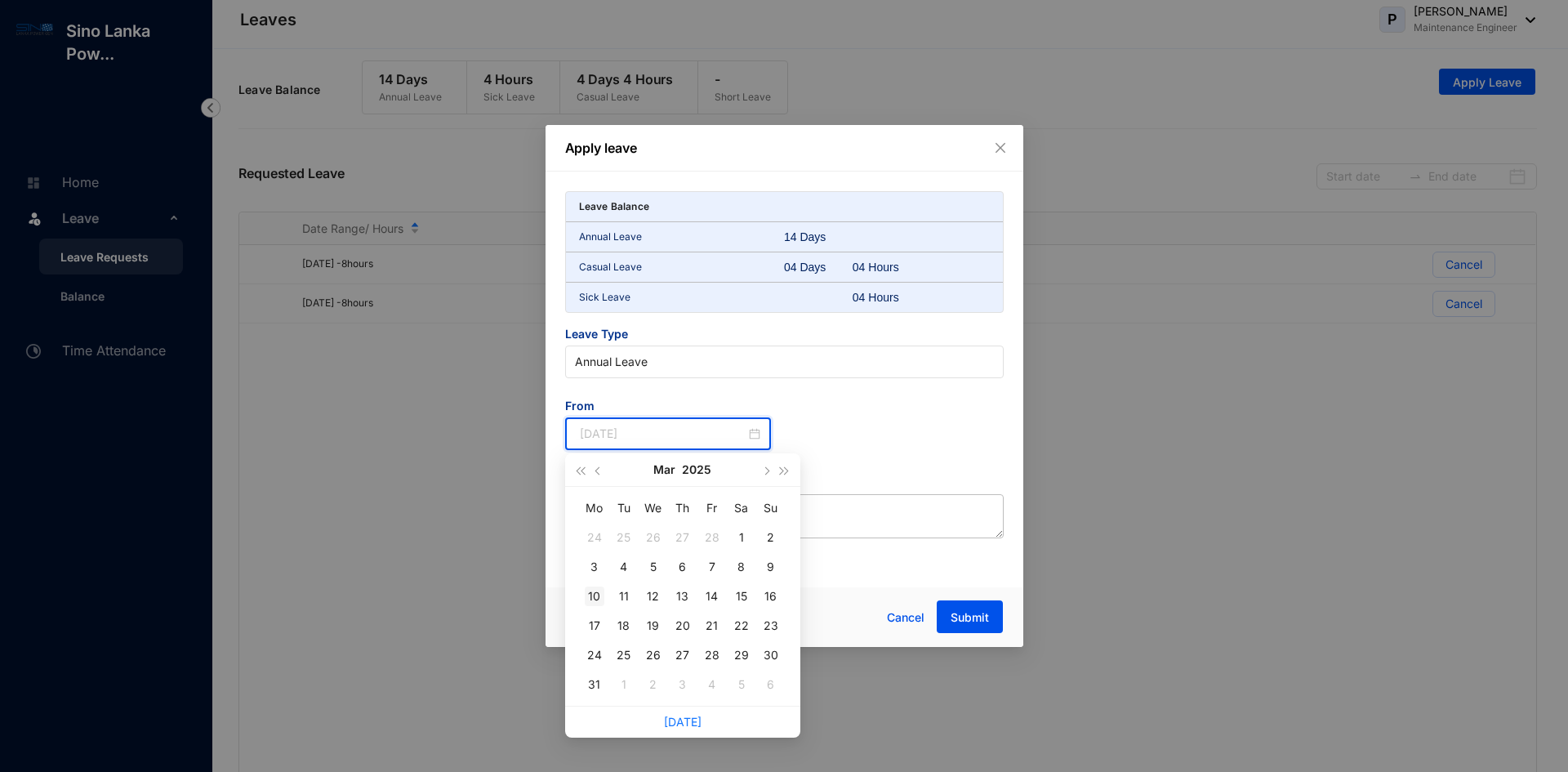
click at [589, 595] on div "10" at bounding box center [595, 596] width 20 height 20
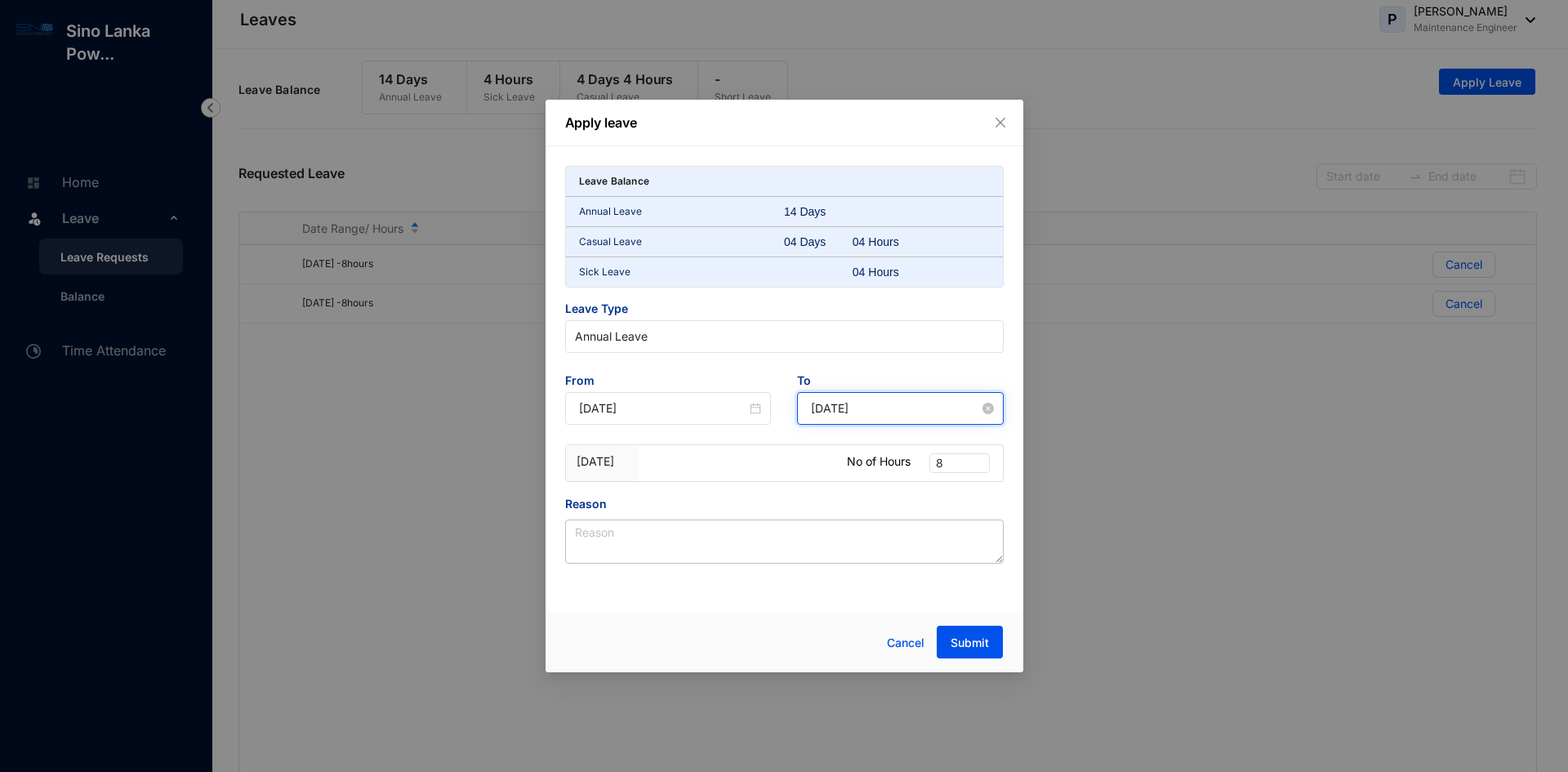
click at [879, 414] on input "[DATE]" at bounding box center [895, 408] width 168 height 18
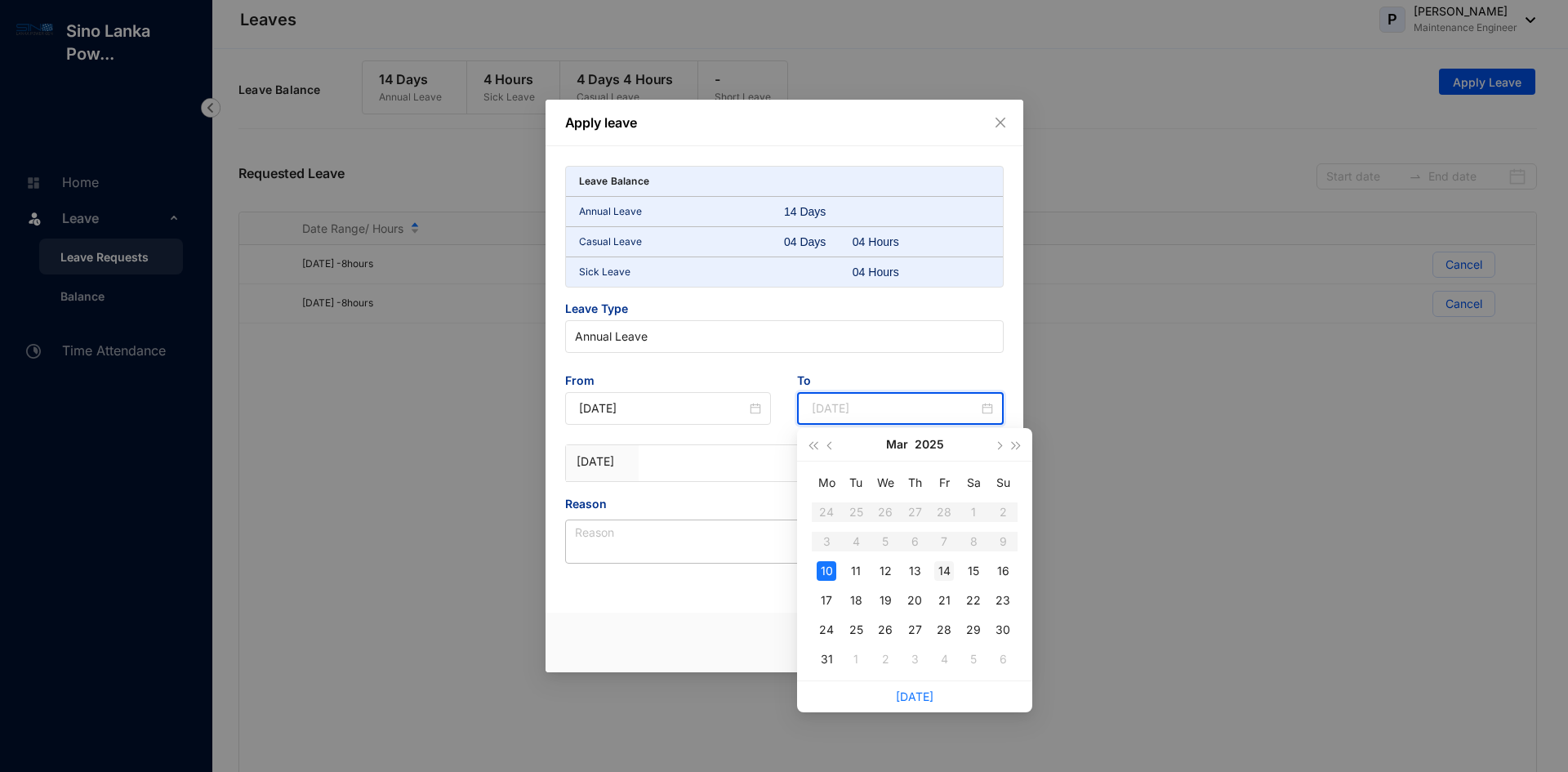
type input "[DATE]"
click at [953, 571] on div "14" at bounding box center [944, 570] width 20 height 20
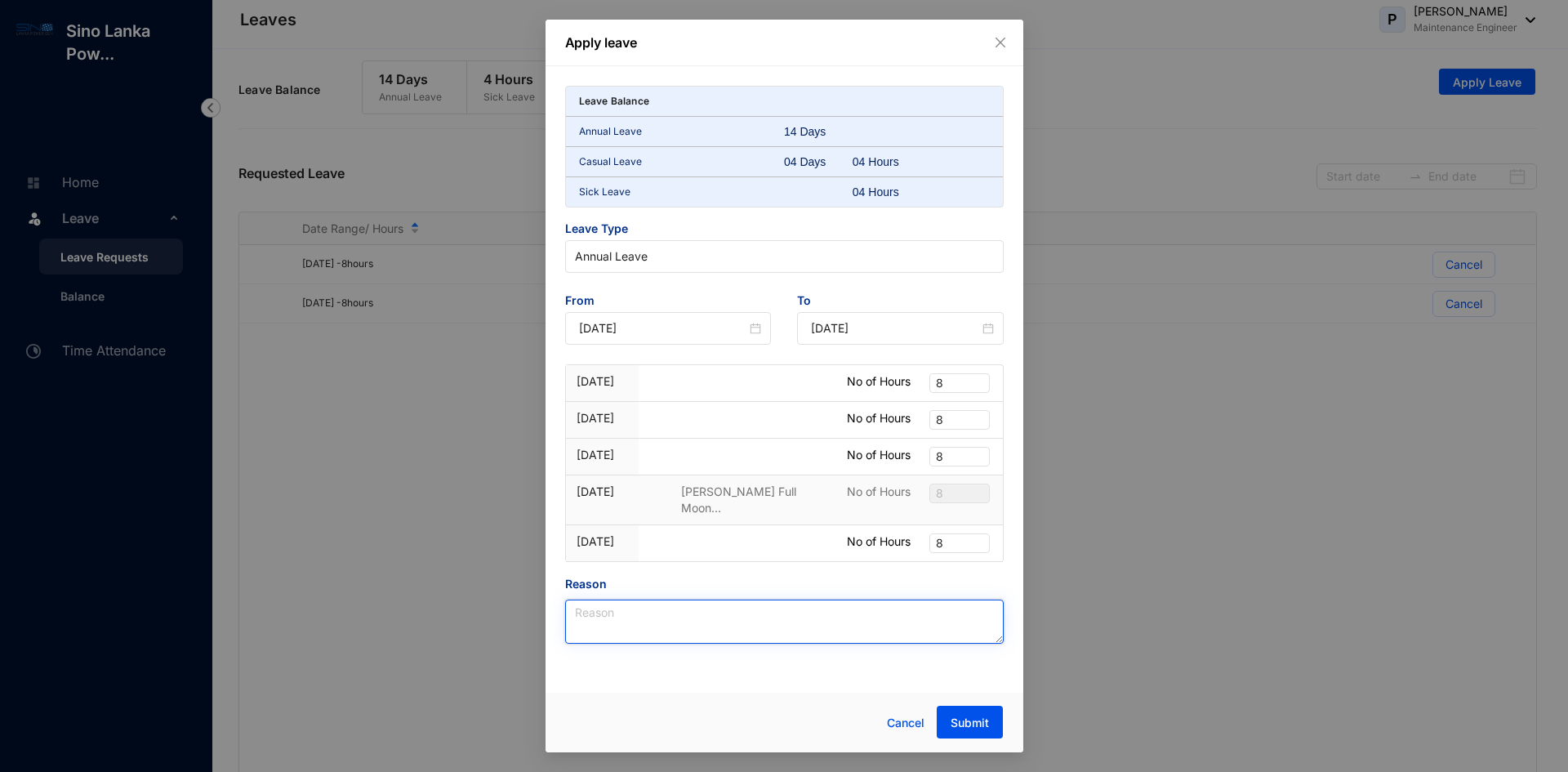
click at [710, 601] on textarea "Reason" at bounding box center [785, 621] width 439 height 44
type textarea "mother got hospitalized"
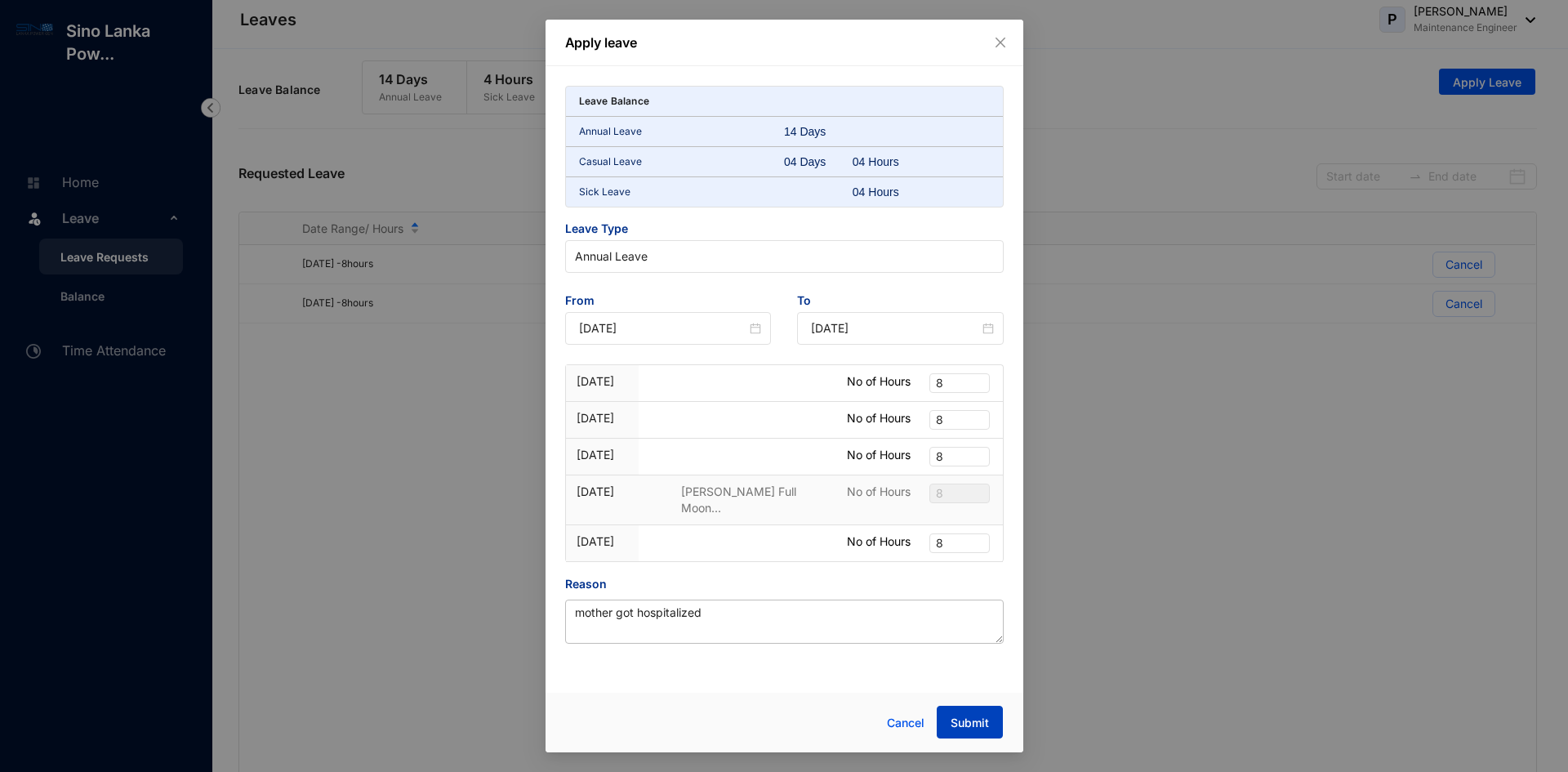
click at [973, 718] on span "Submit" at bounding box center [970, 723] width 38 height 17
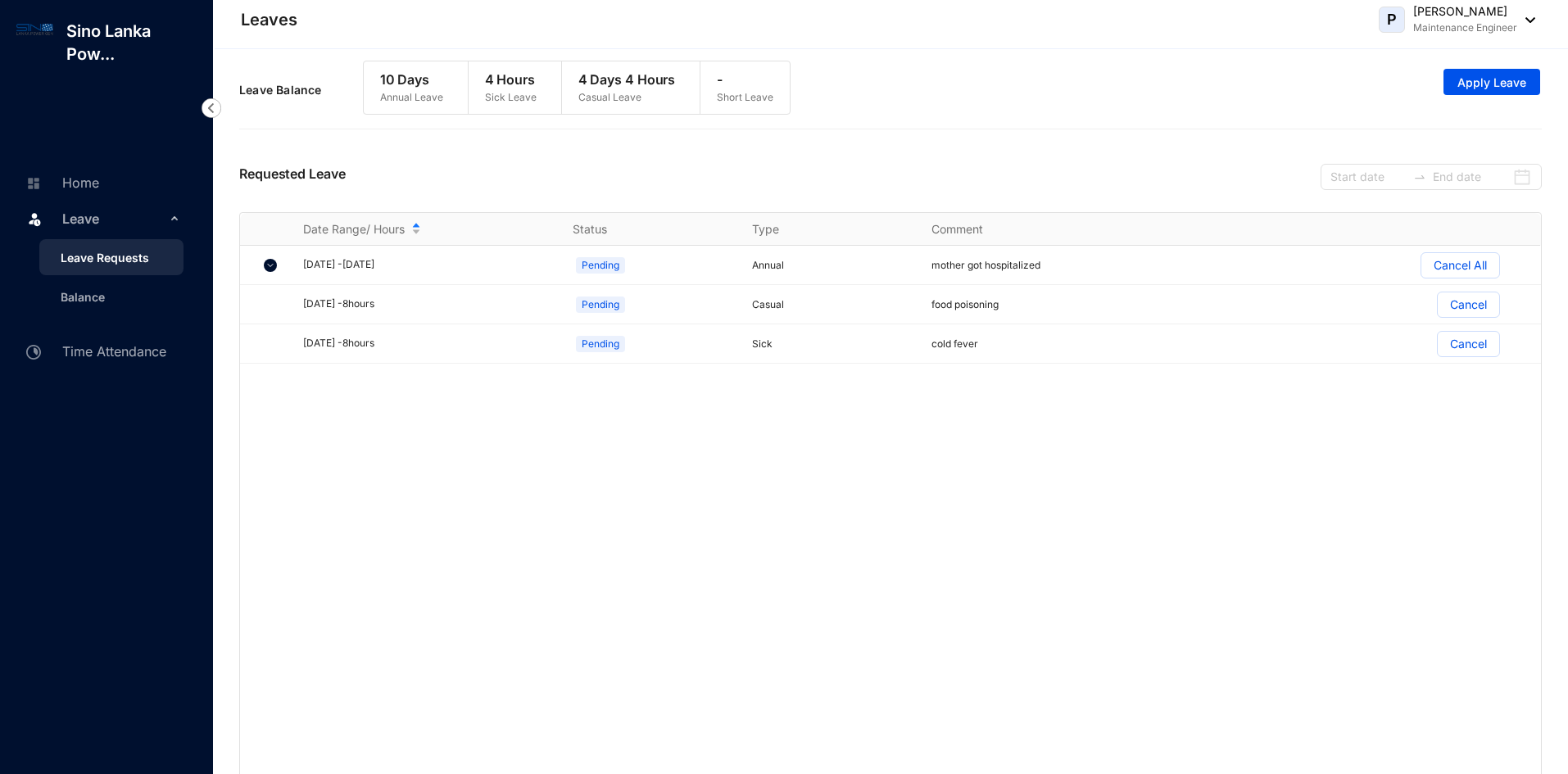
click at [1525, 15] on div "P [PERSON_NAME] Maintenance Engineer" at bounding box center [1457, 20] width 156 height 33
click at [1438, 51] on link "Profile Details" at bounding box center [1460, 58] width 136 height 17
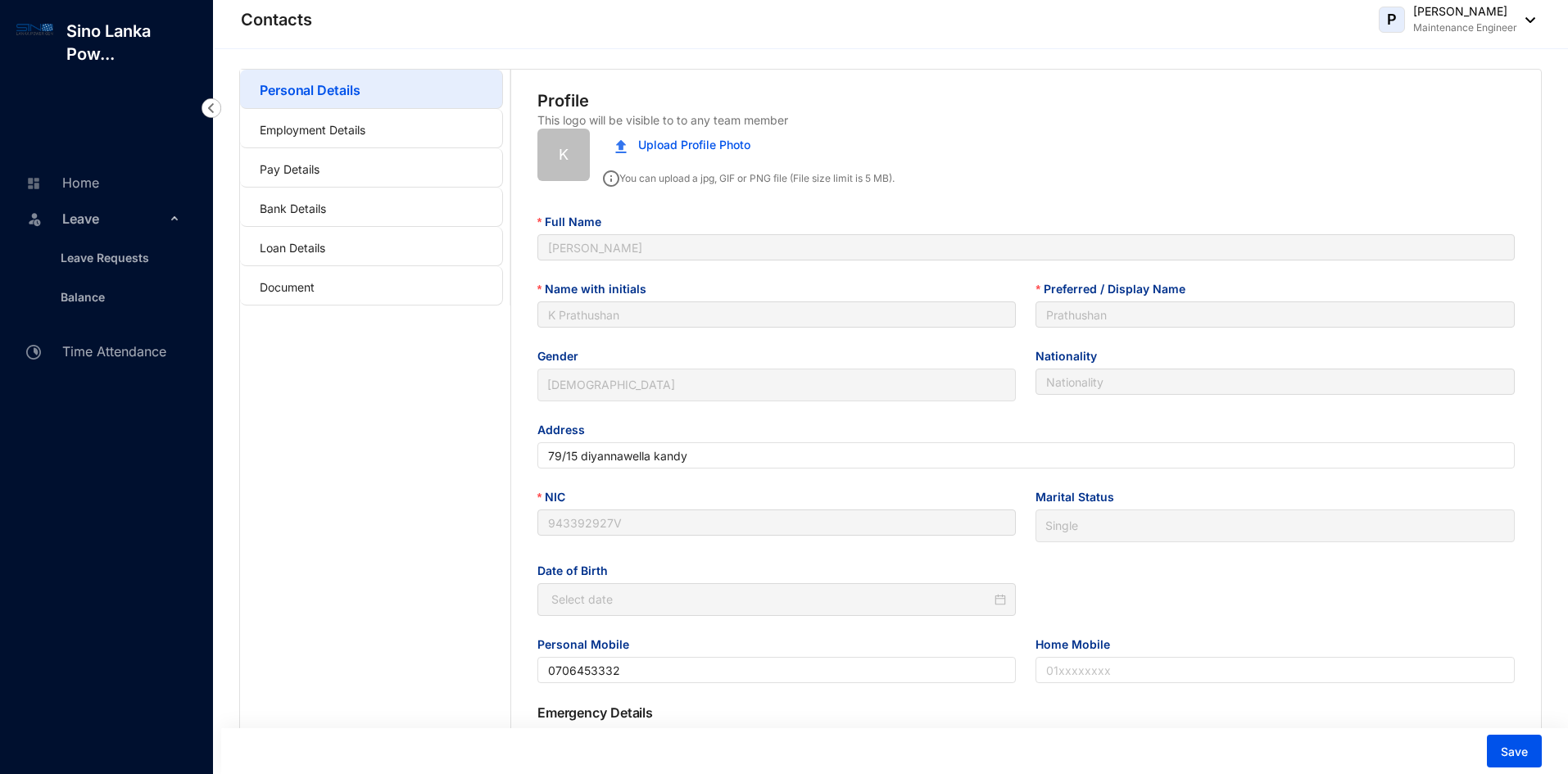
type input "[DATE]"
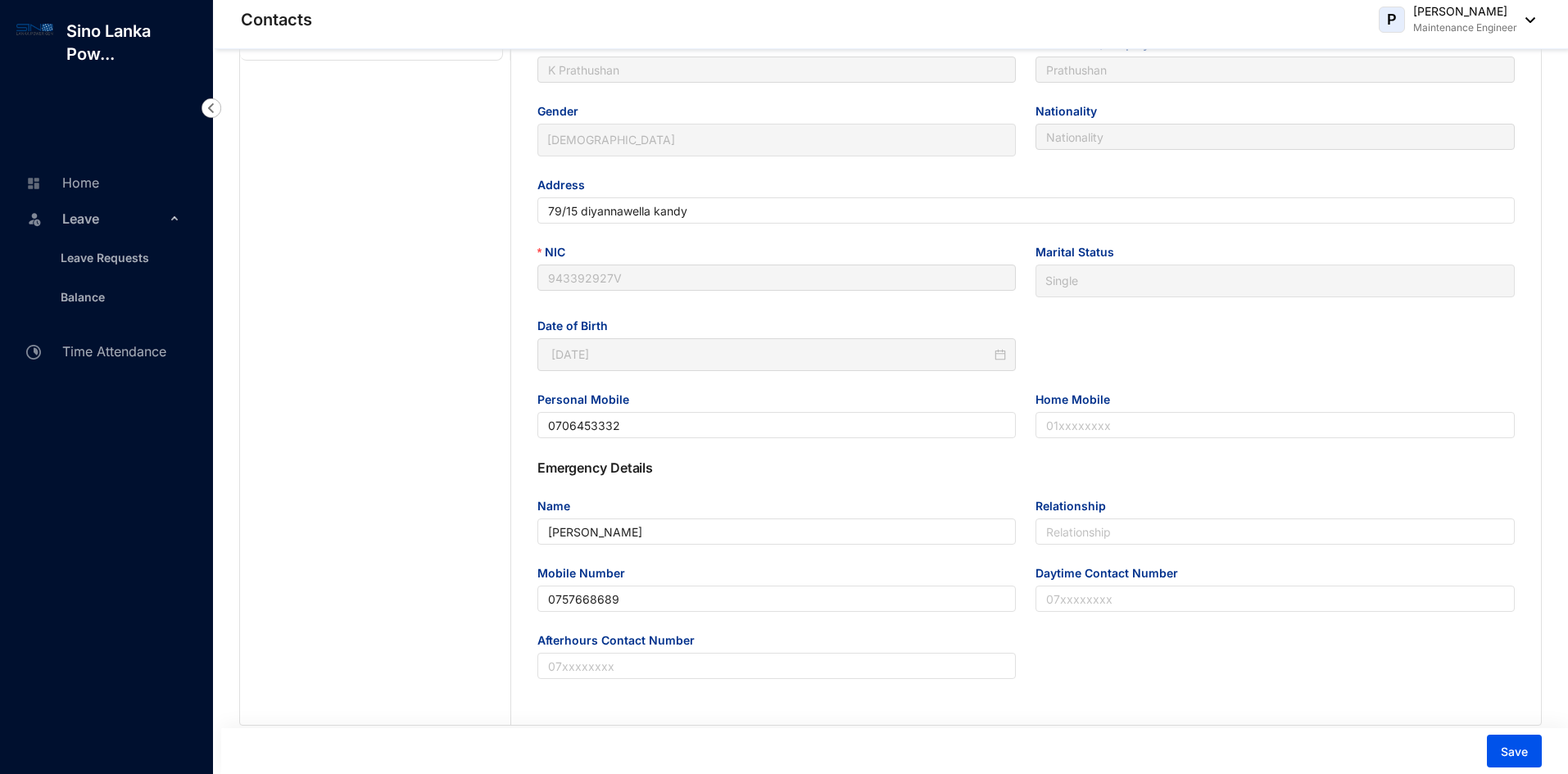
scroll to position [246, 0]
click at [636, 423] on input "0706453332" at bounding box center [777, 424] width 479 height 26
type input "0706453332"
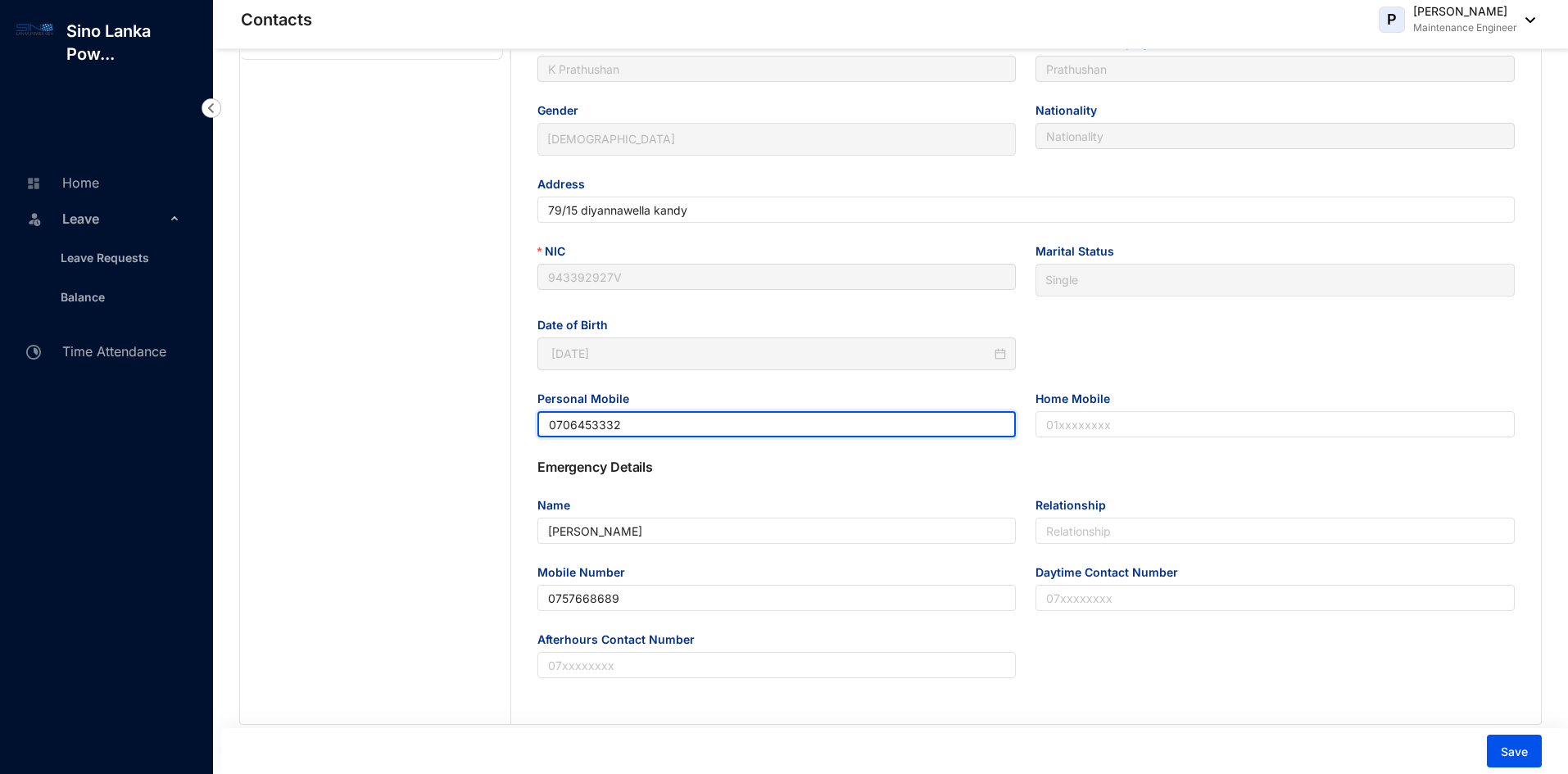
drag, startPoint x: 636, startPoint y: 423, endPoint x: 520, endPoint y: 423, distance: 116.0
click at [520, 423] on div "Full Name [PERSON_NAME] Name with initials [PERSON_NAME] Preferred / Display Na…" at bounding box center [1026, 198] width 1030 height 516
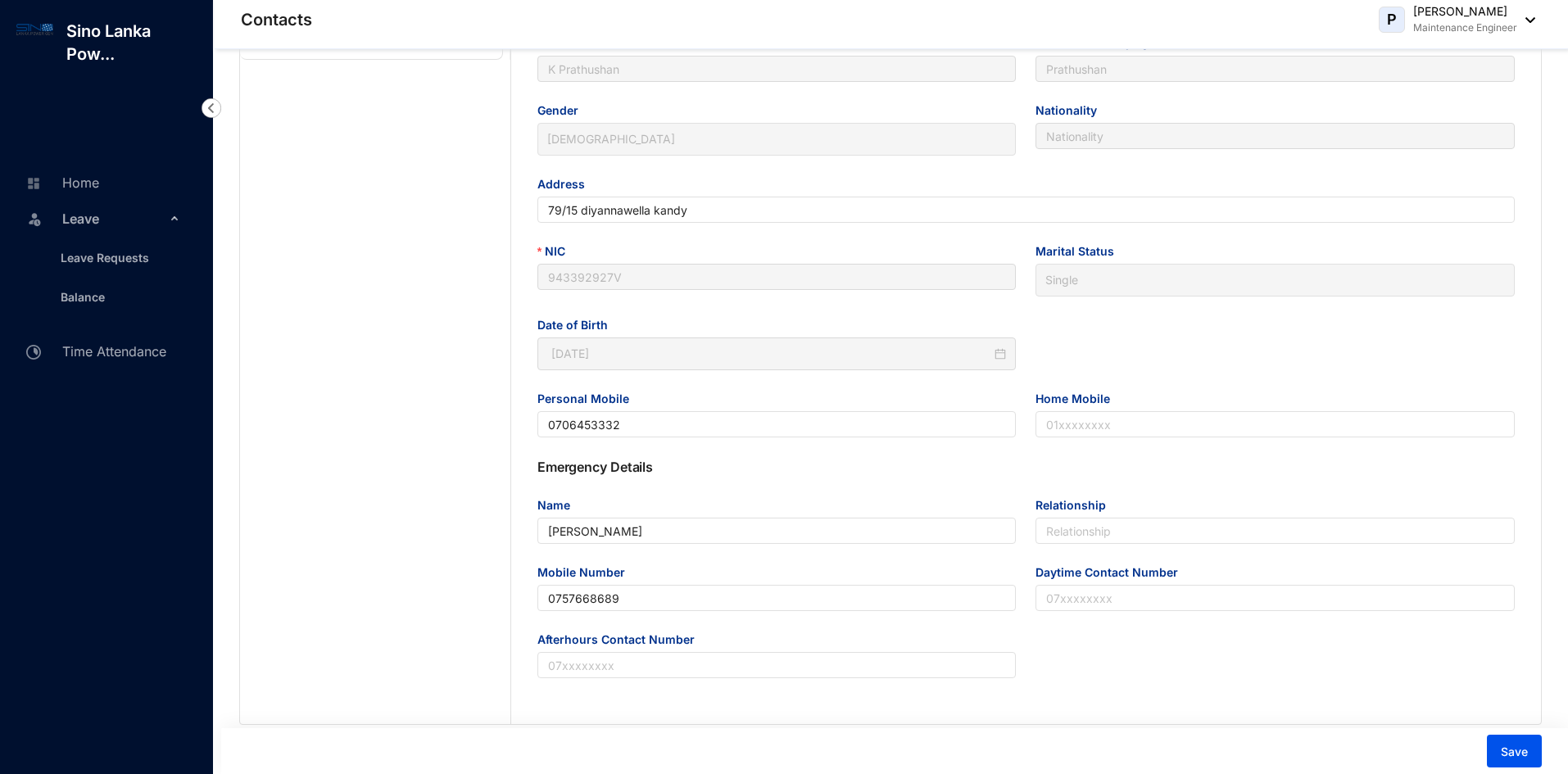
click at [921, 473] on p "Emergency Details" at bounding box center [1026, 466] width 977 height 20
click at [1101, 418] on input "Home Mobile" at bounding box center [1275, 424] width 479 height 26
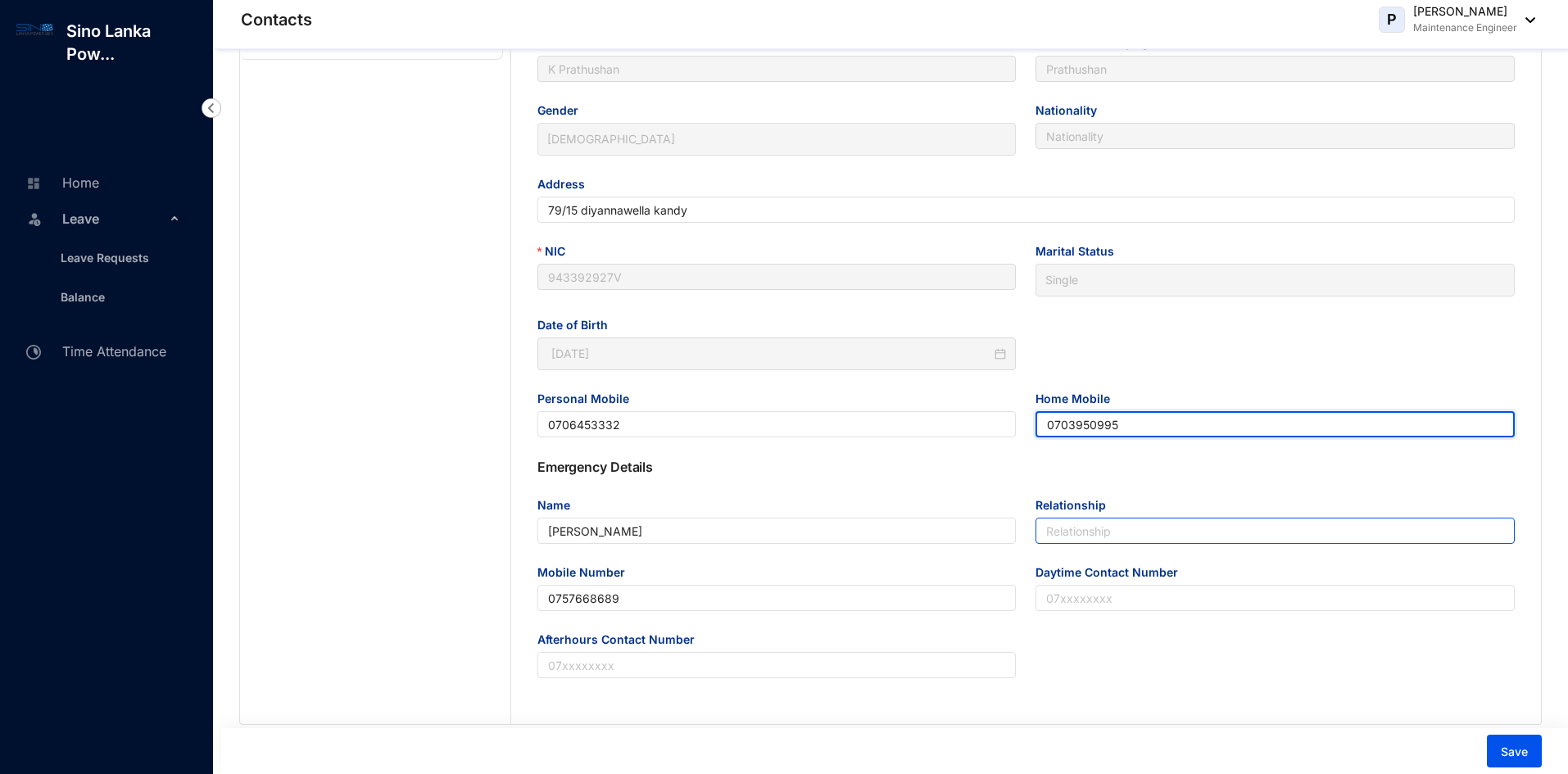
type input "0703950995"
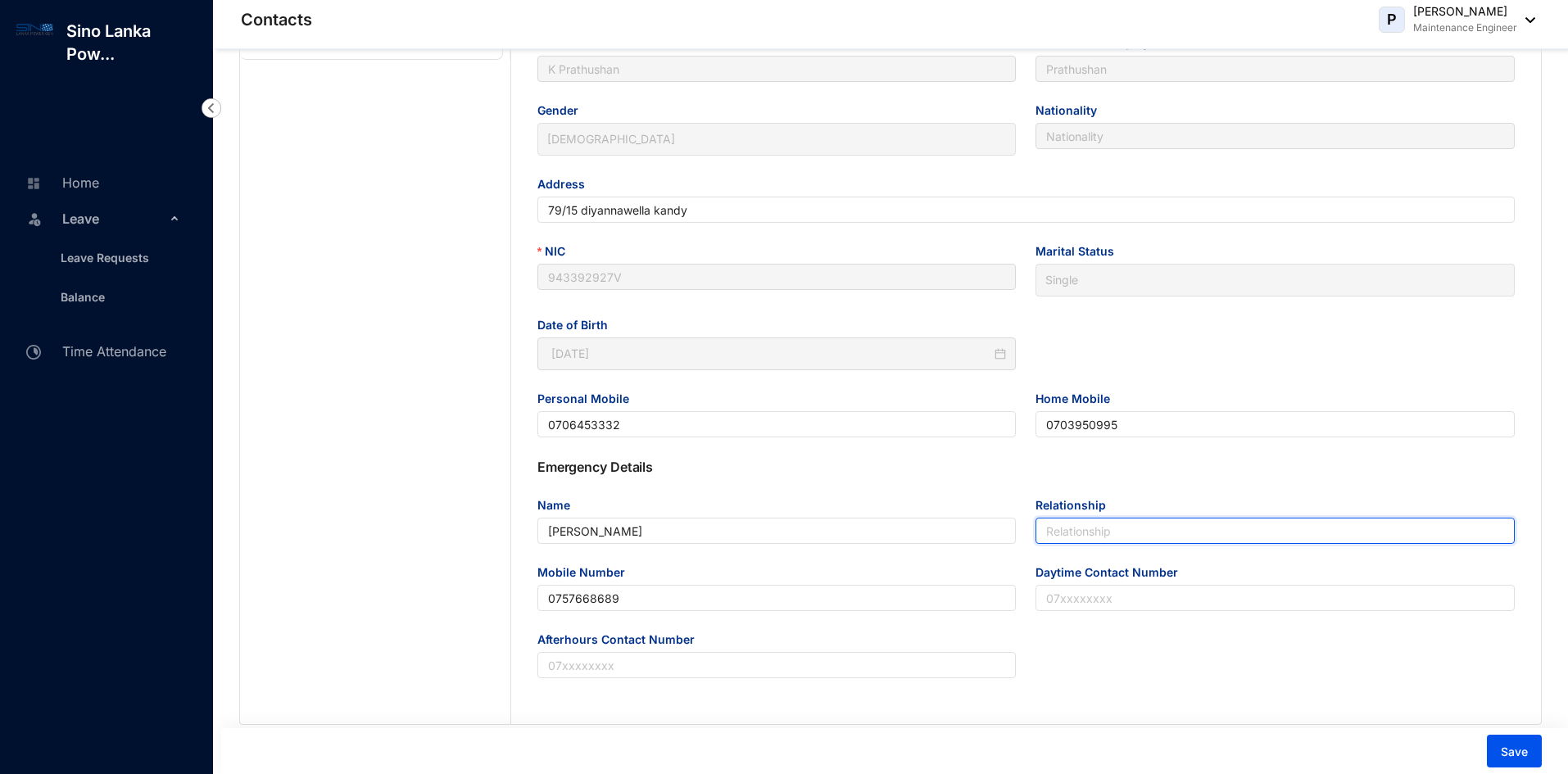
click at [1104, 528] on input "Relationship" at bounding box center [1275, 531] width 479 height 26
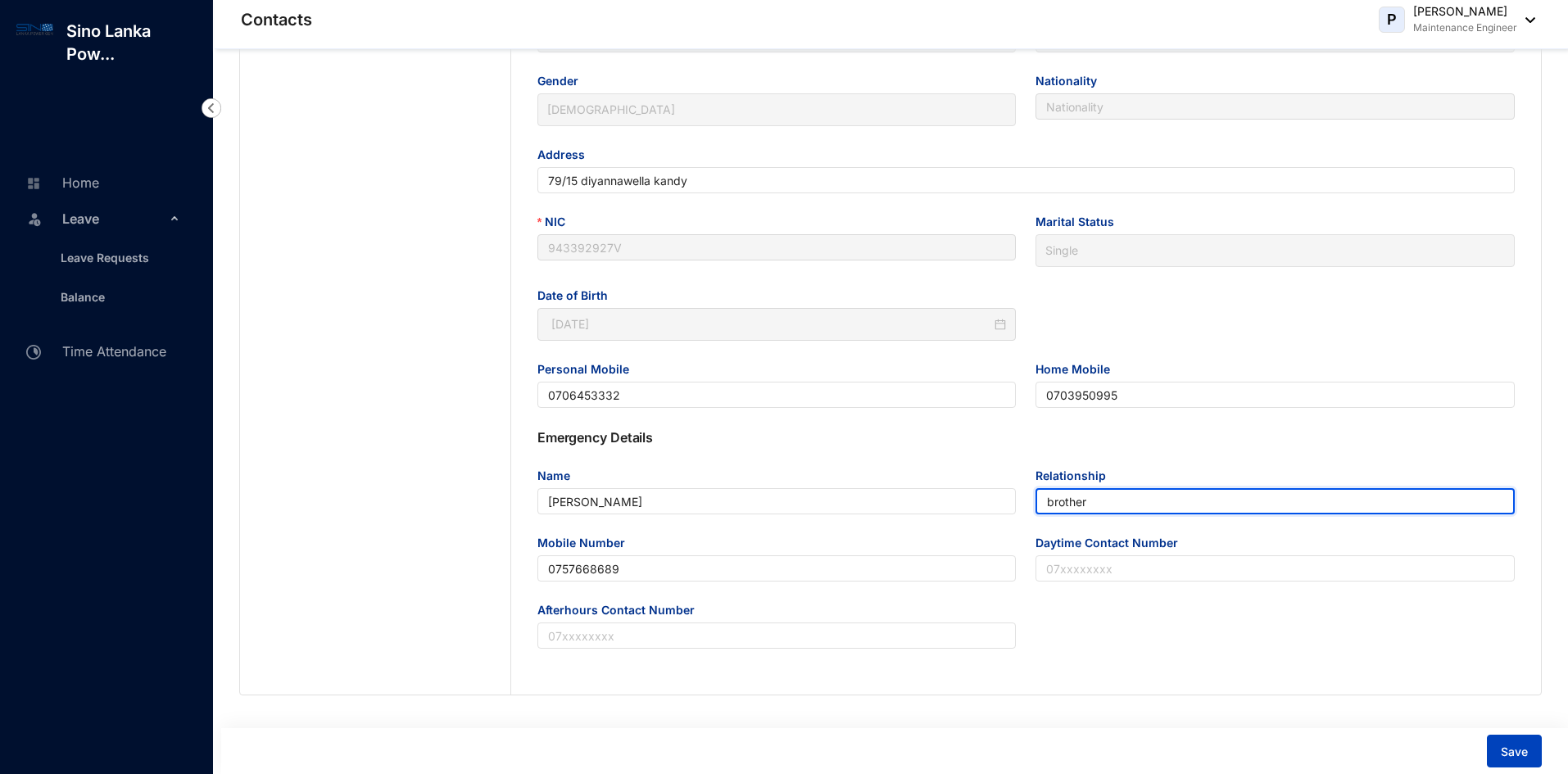
type input "brother"
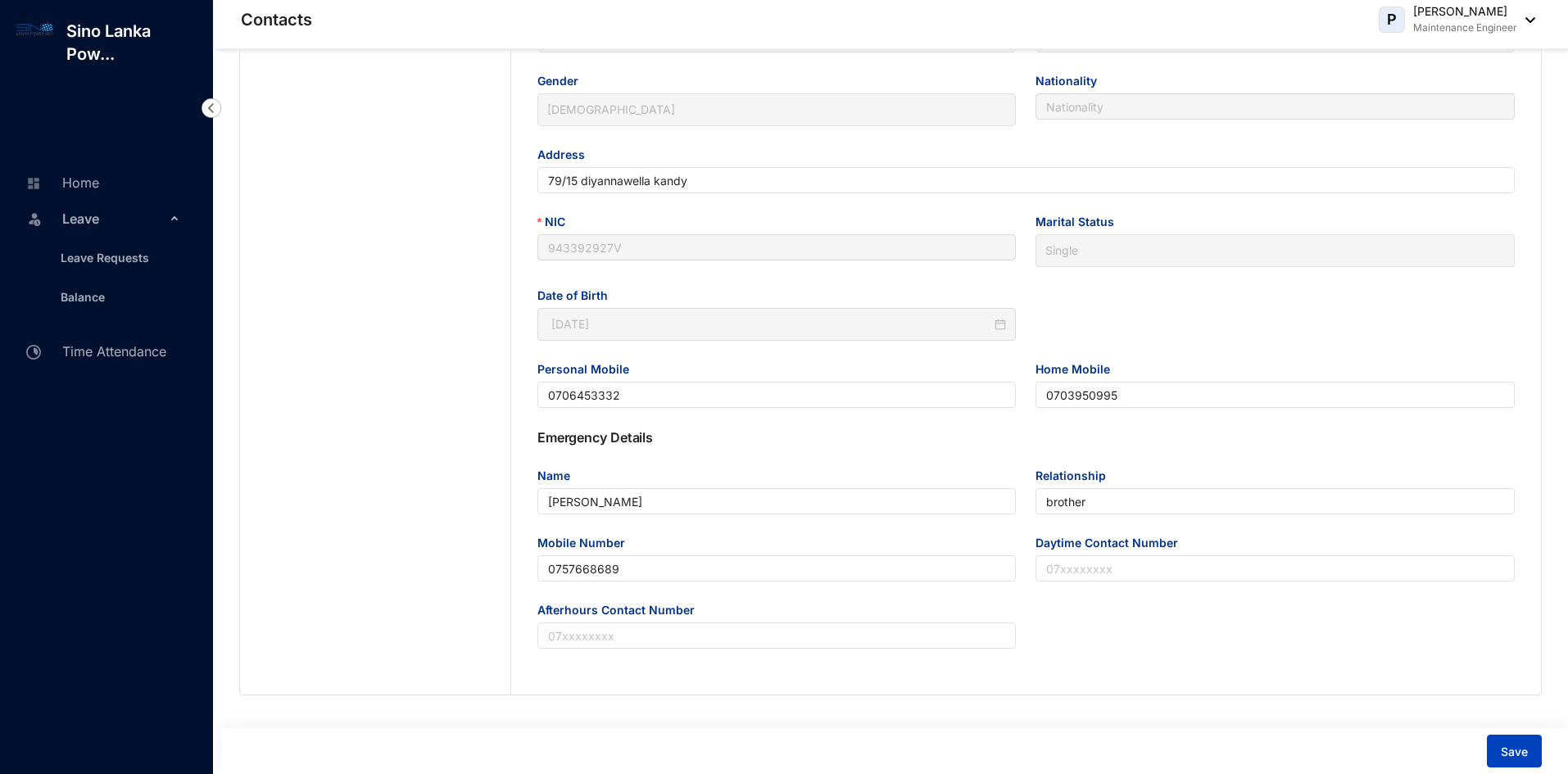
click at [1527, 751] on span "Save" at bounding box center [1514, 752] width 27 height 17
click at [76, 291] on link "Balance" at bounding box center [76, 297] width 57 height 14
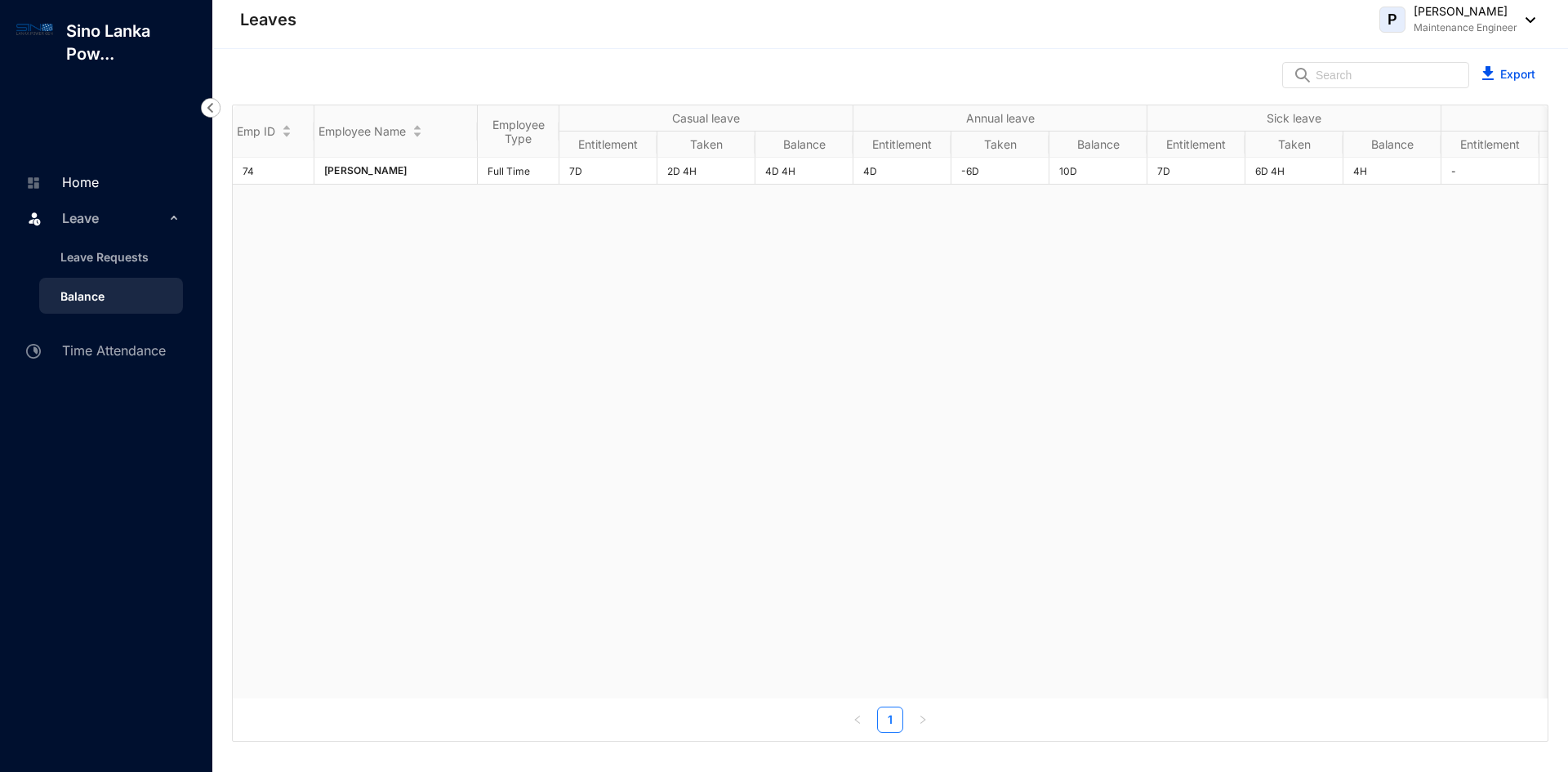
click at [84, 175] on link "Home" at bounding box center [60, 182] width 77 height 17
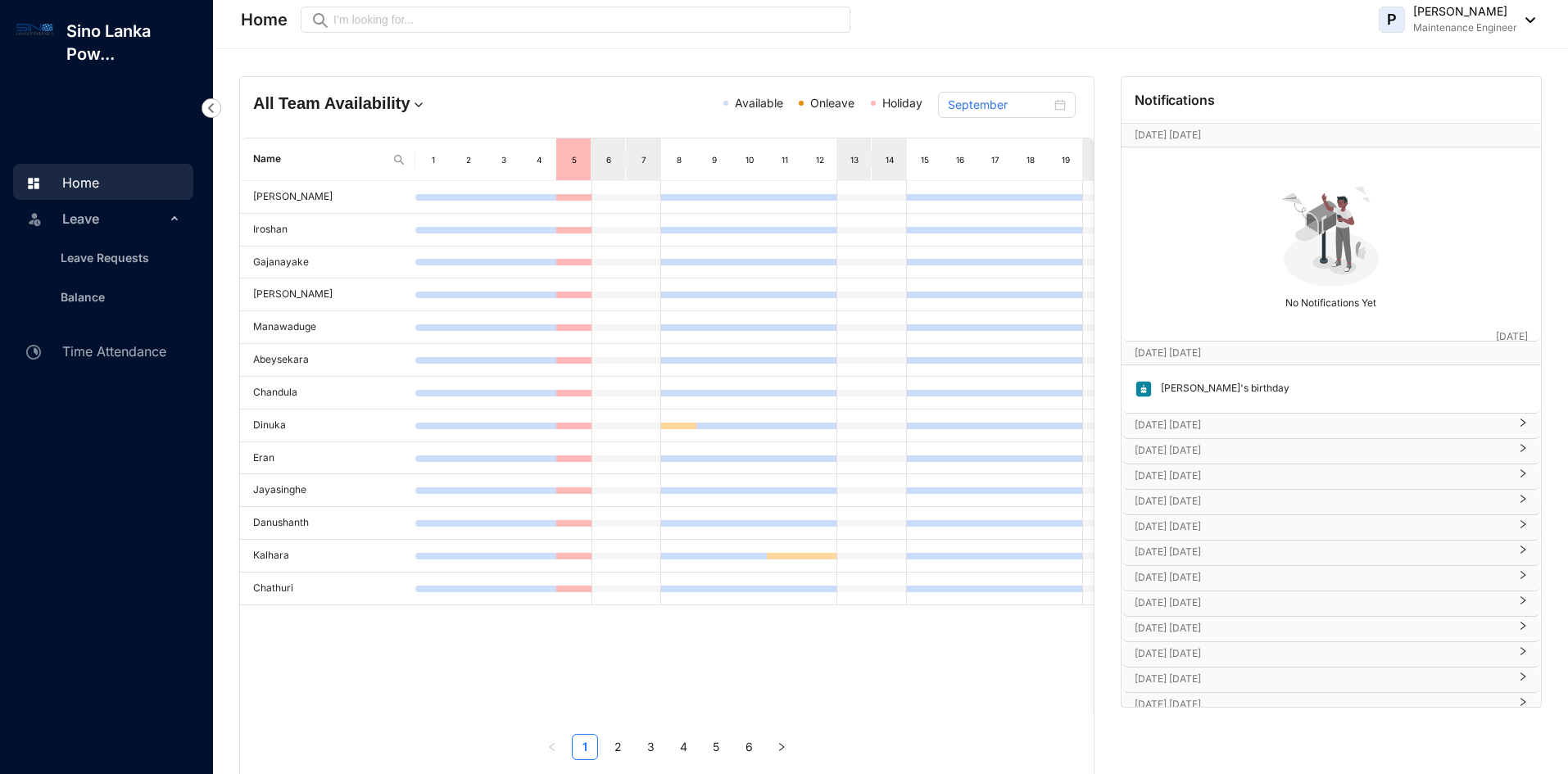
click at [1527, 19] on img at bounding box center [1526, 20] width 18 height 6
click at [1427, 66] on link "Profile Details" at bounding box center [1460, 58] width 136 height 17
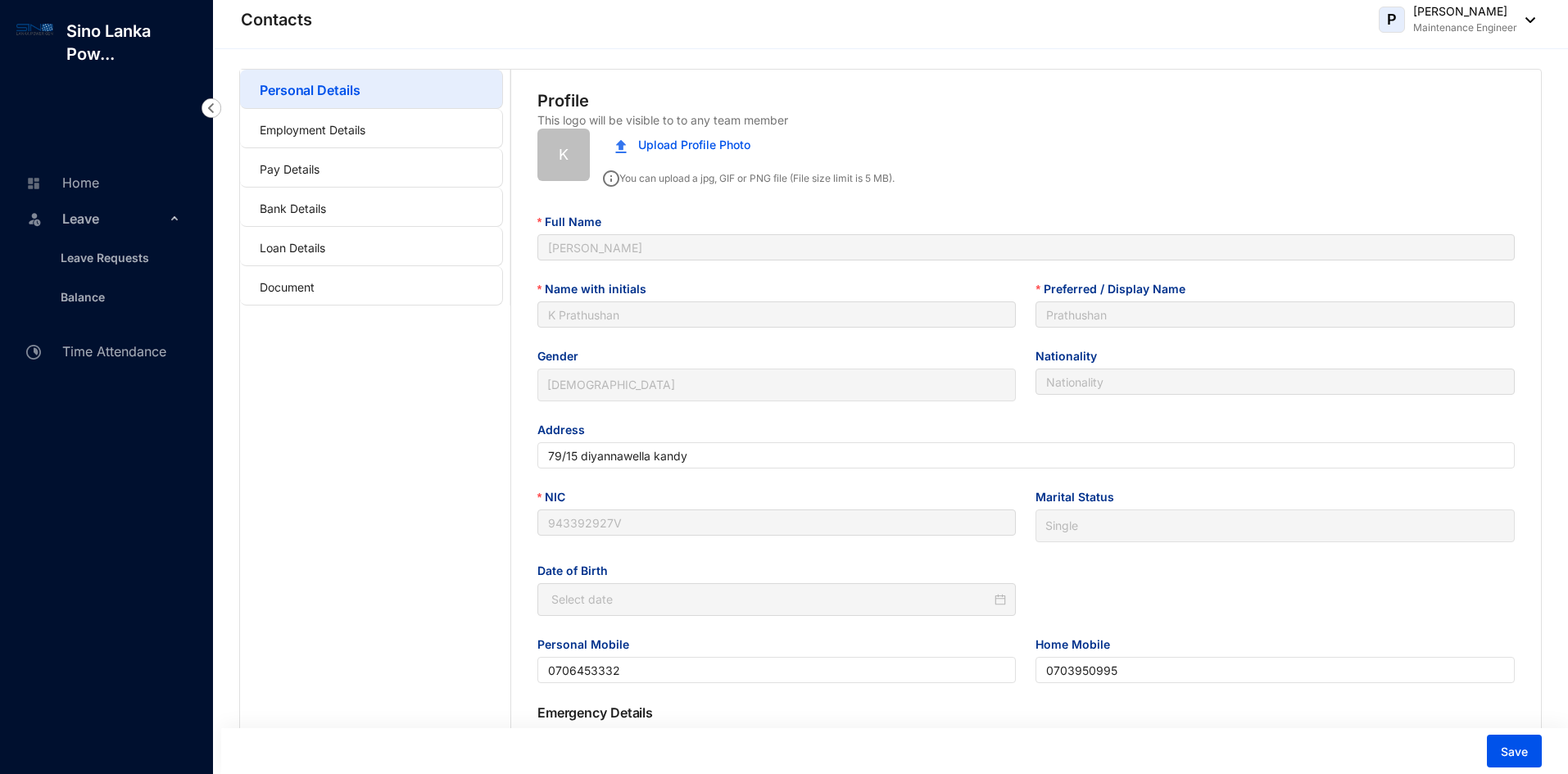
type input "[DATE]"
click at [321, 129] on link "Employment Details" at bounding box center [312, 129] width 106 height 14
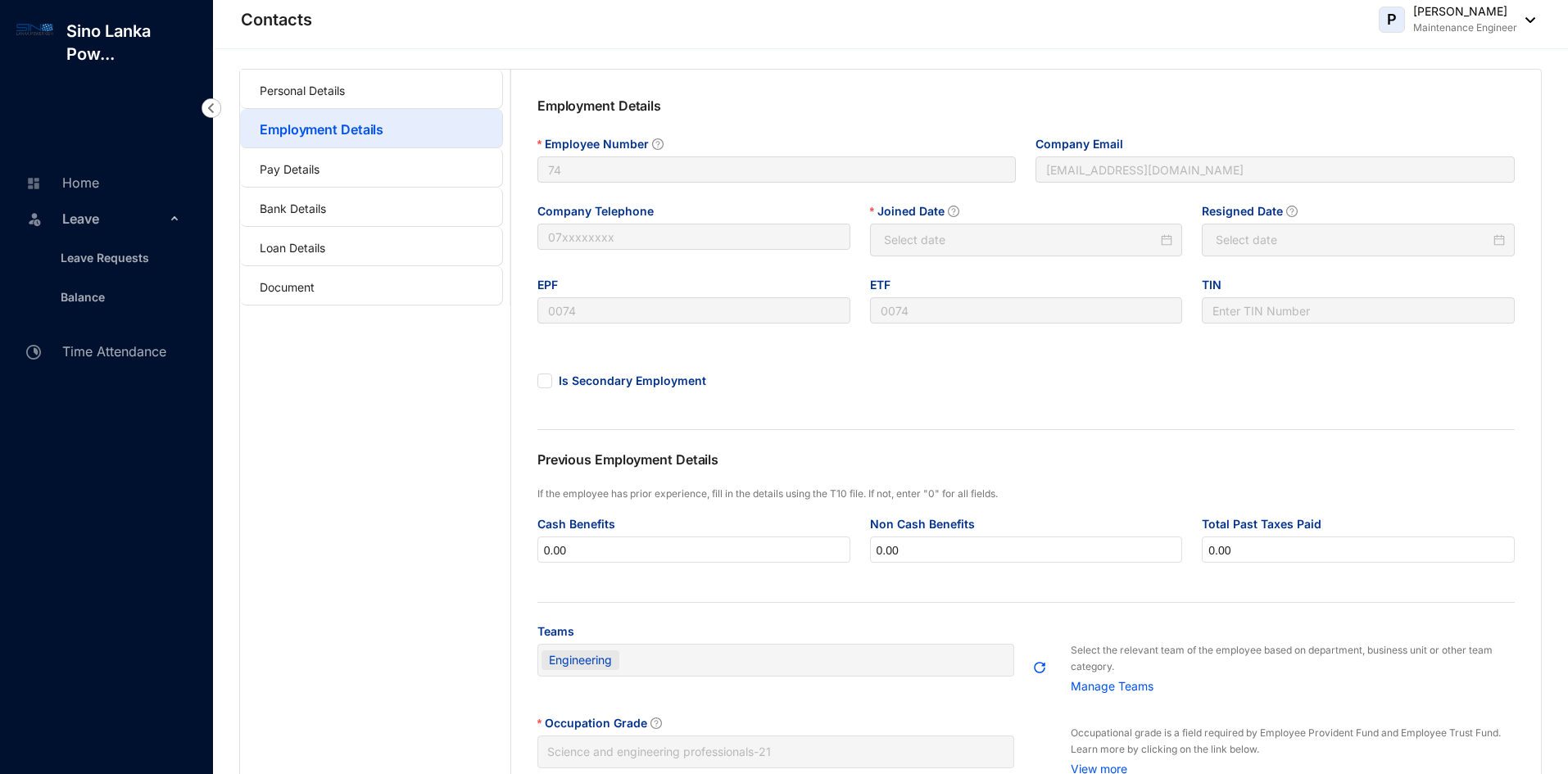
type input "[DATE]"
type input "Invalid Date"
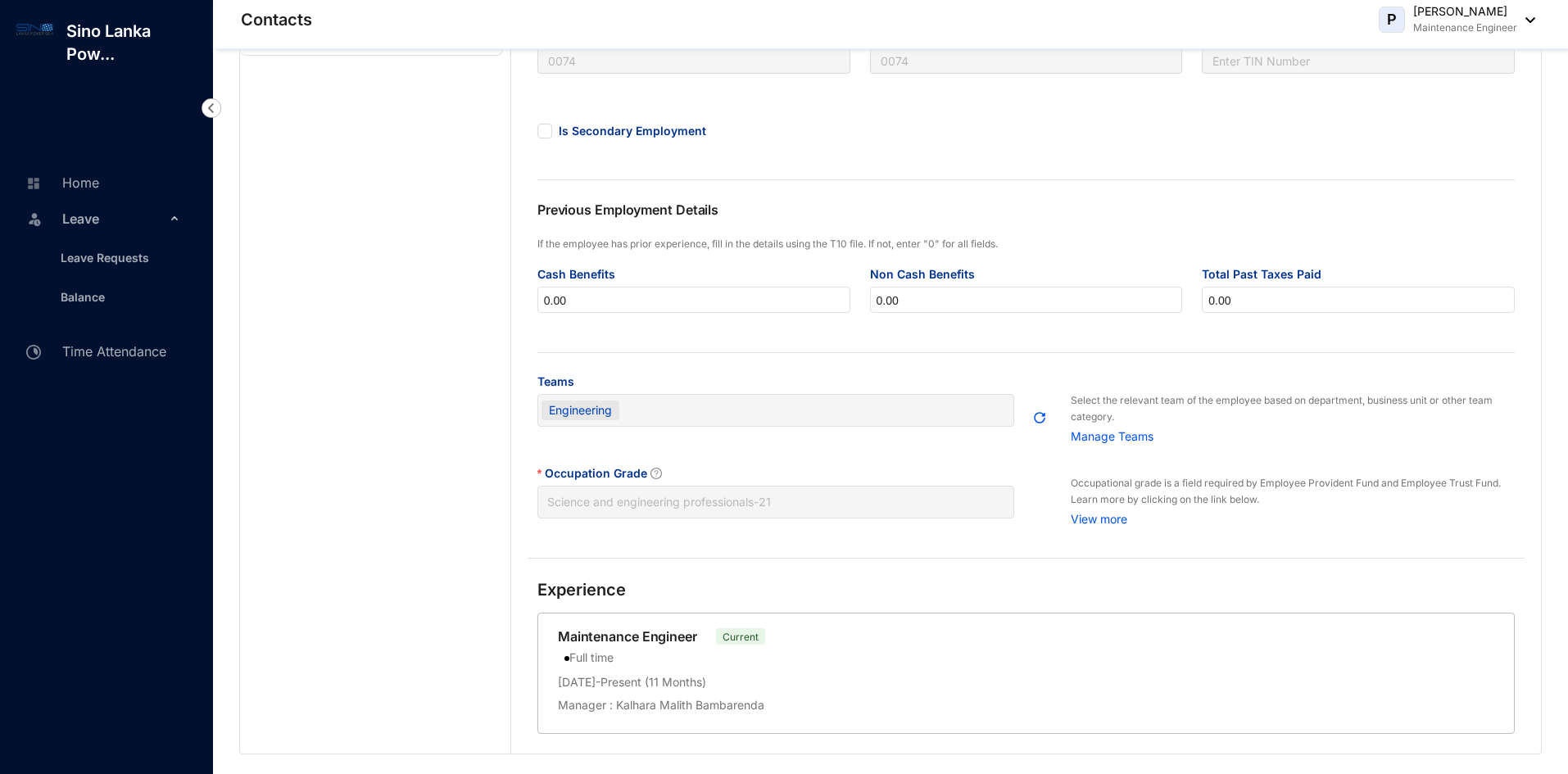
scroll to position [276, 0]
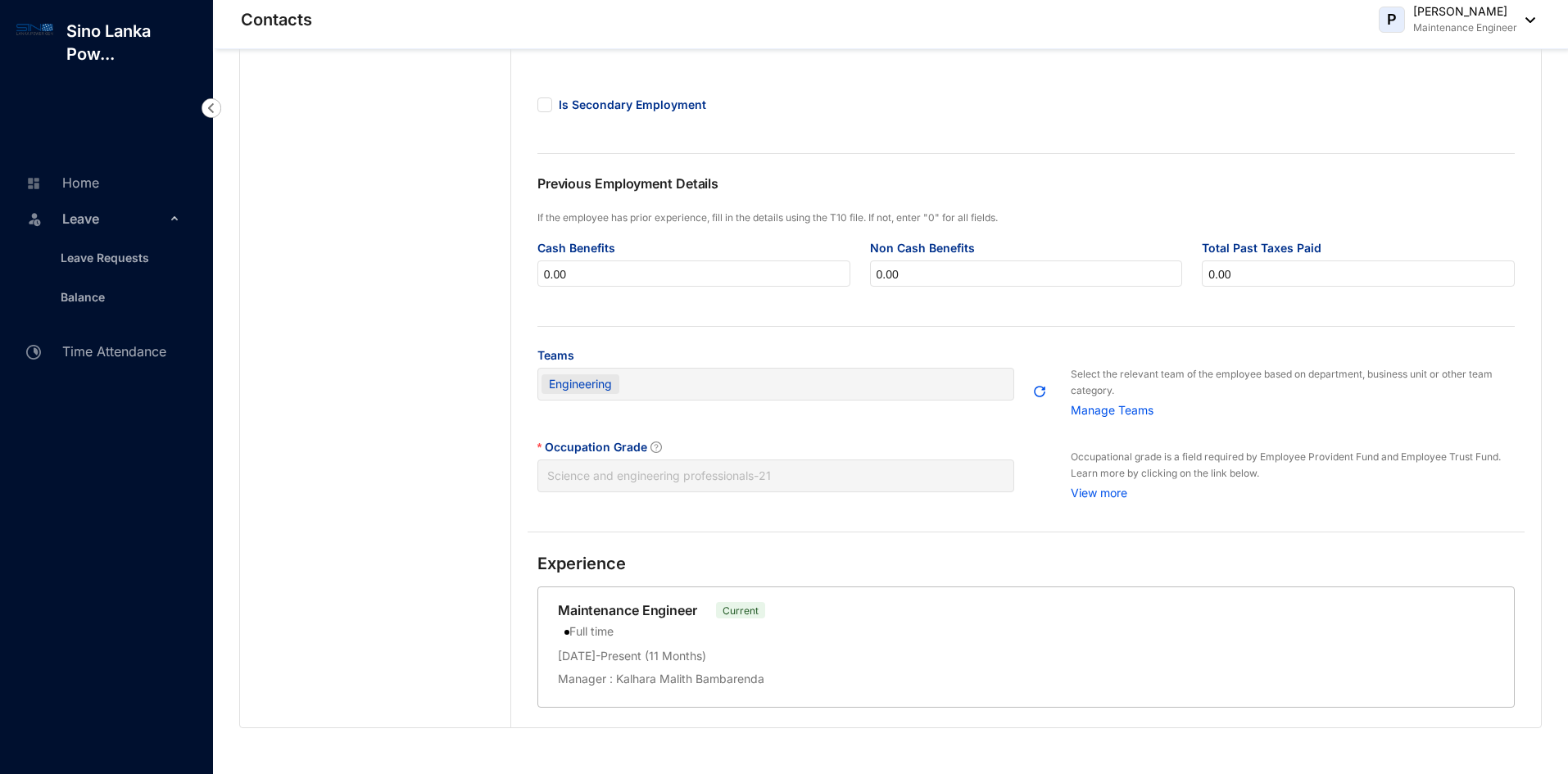
click at [700, 681] on p "Kalhara Malith Bambarenda" at bounding box center [689, 679] width 152 height 17
